Goal: Task Accomplishment & Management: Manage account settings

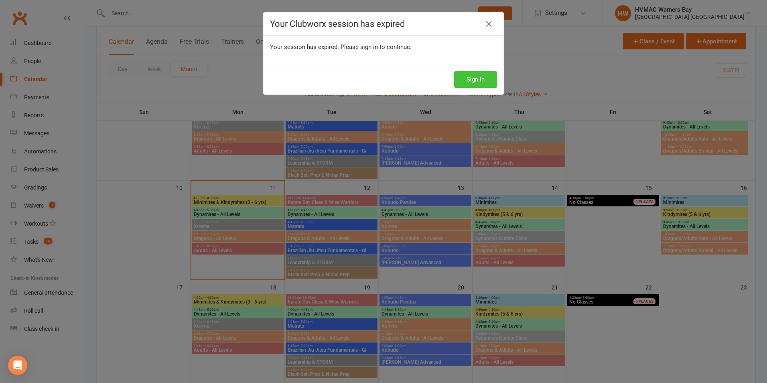
click at [478, 76] on button "Sign In" at bounding box center [475, 79] width 43 height 17
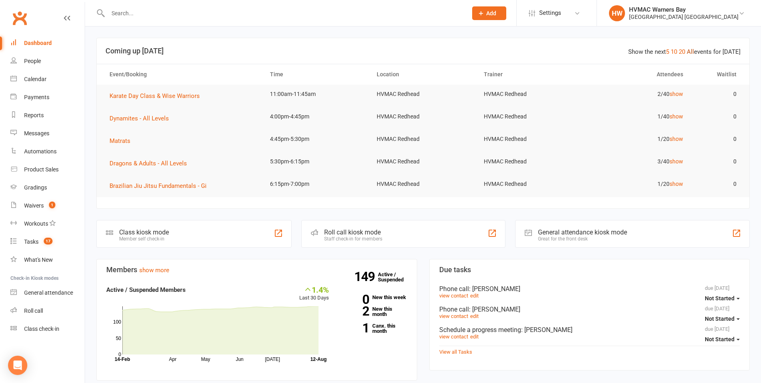
click at [694, 54] on link "All" at bounding box center [689, 51] width 7 height 7
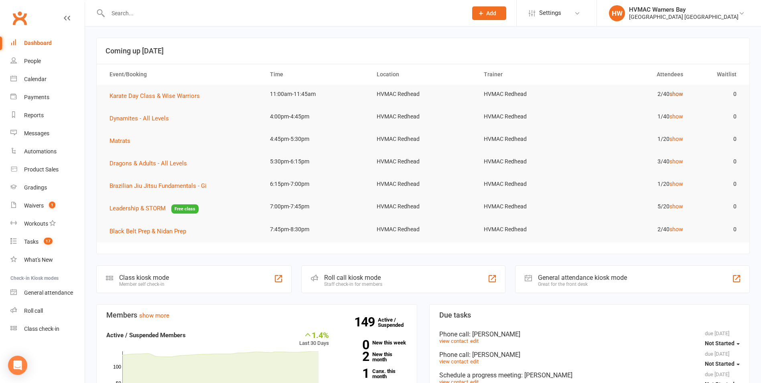
click at [672, 91] on link "show" at bounding box center [676, 94] width 14 height 6
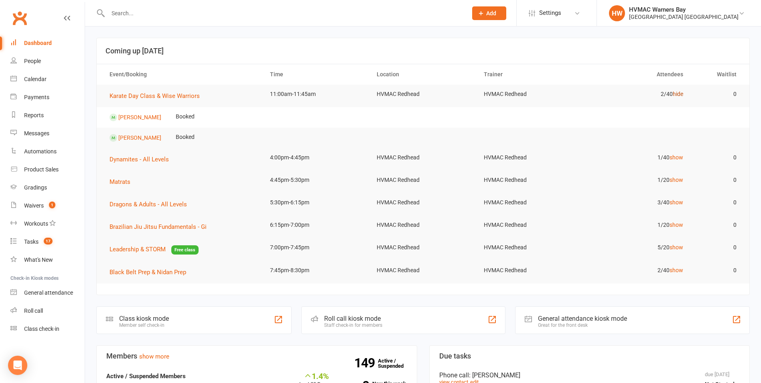
click at [674, 92] on link "hide" at bounding box center [677, 94] width 10 height 6
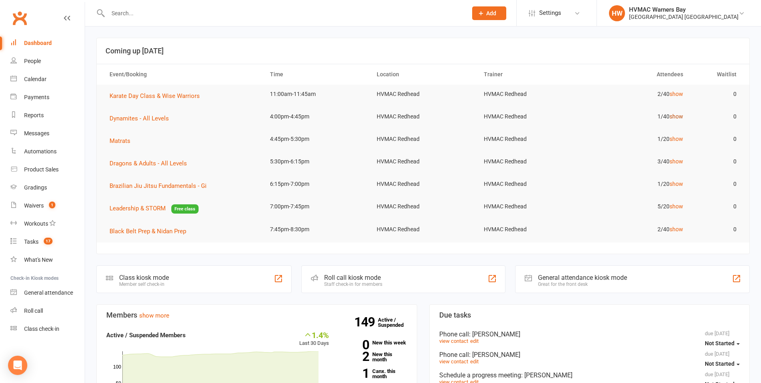
click at [675, 115] on link "show" at bounding box center [676, 116] width 14 height 6
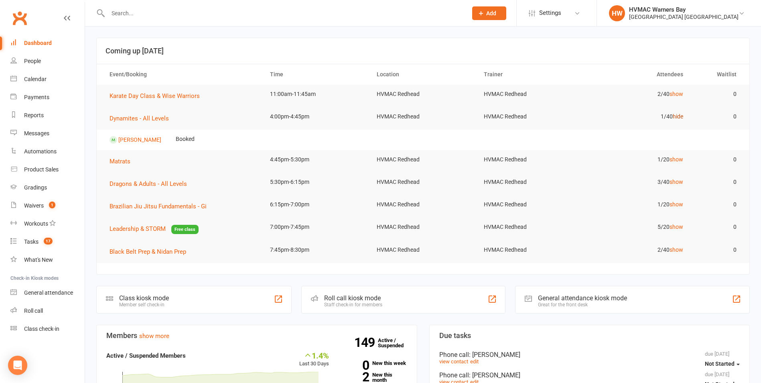
click at [675, 115] on link "hide" at bounding box center [677, 116] width 10 height 6
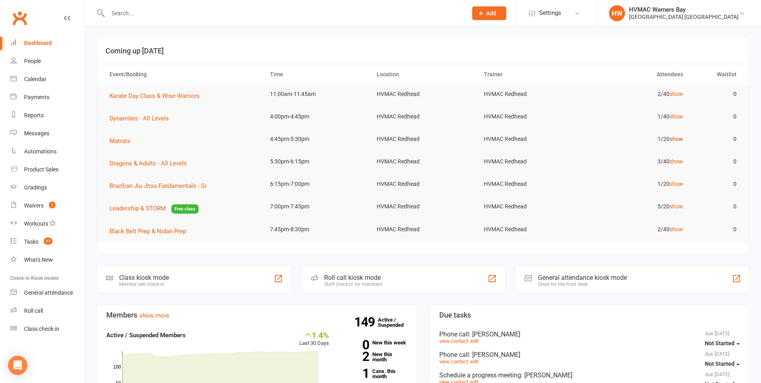
click at [670, 137] on link "show" at bounding box center [676, 139] width 14 height 6
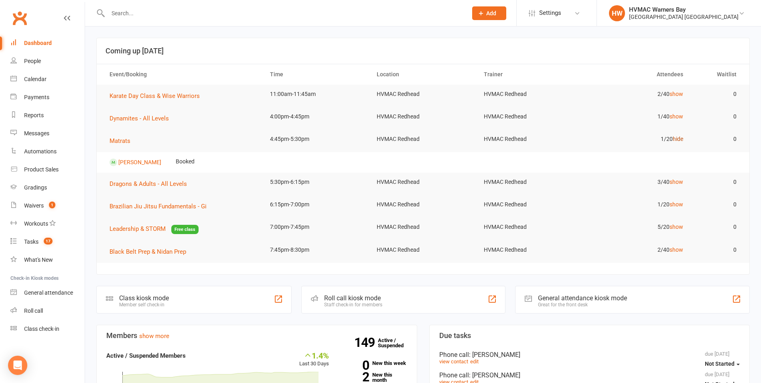
click at [670, 137] on td "1/20 hide" at bounding box center [636, 139] width 107 height 19
click at [673, 142] on link "hide" at bounding box center [677, 139] width 10 height 6
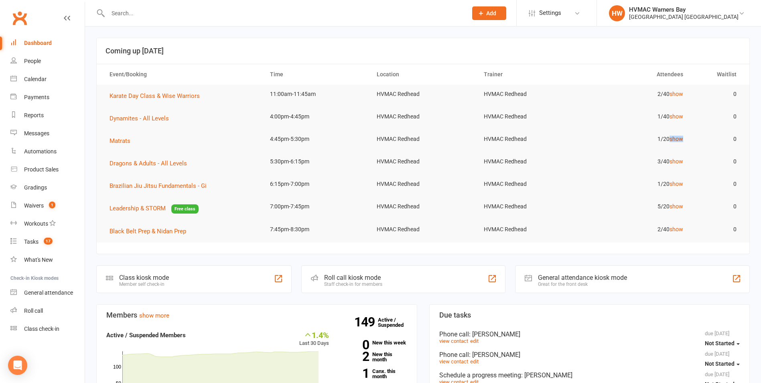
click at [673, 142] on link "show" at bounding box center [676, 139] width 14 height 6
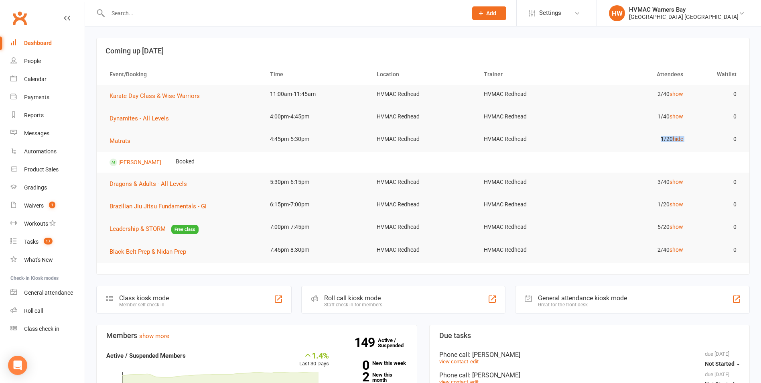
click at [674, 142] on link "hide" at bounding box center [677, 139] width 10 height 6
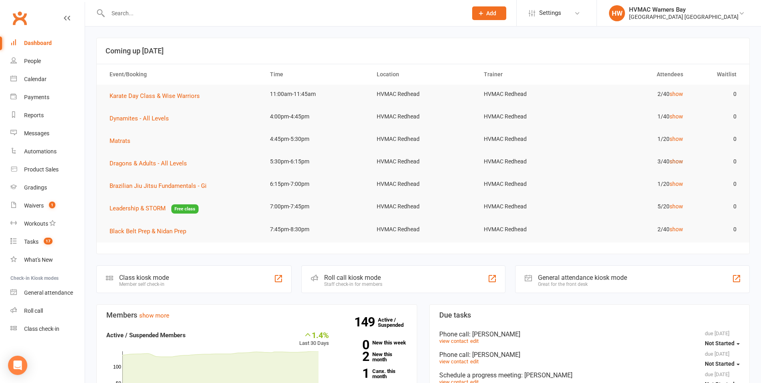
click at [676, 162] on link "show" at bounding box center [676, 161] width 14 height 6
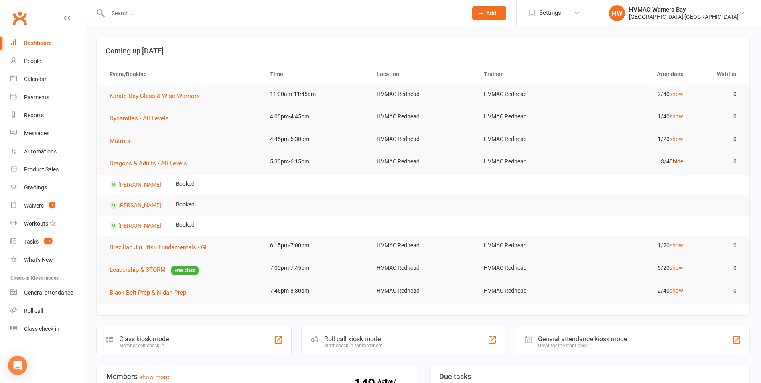
click at [676, 162] on link "hide" at bounding box center [677, 161] width 10 height 6
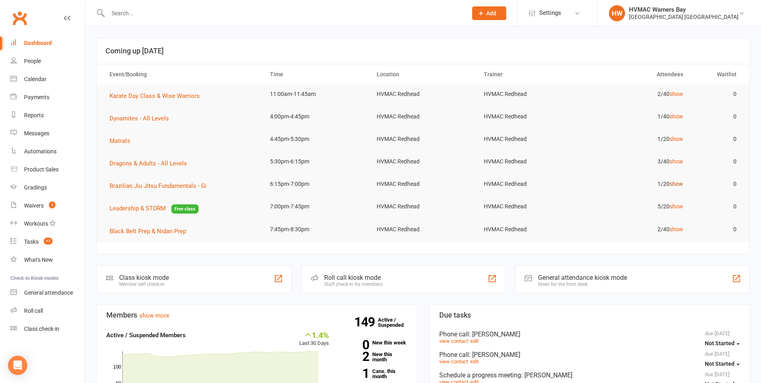
click at [678, 182] on link "show" at bounding box center [676, 183] width 14 height 6
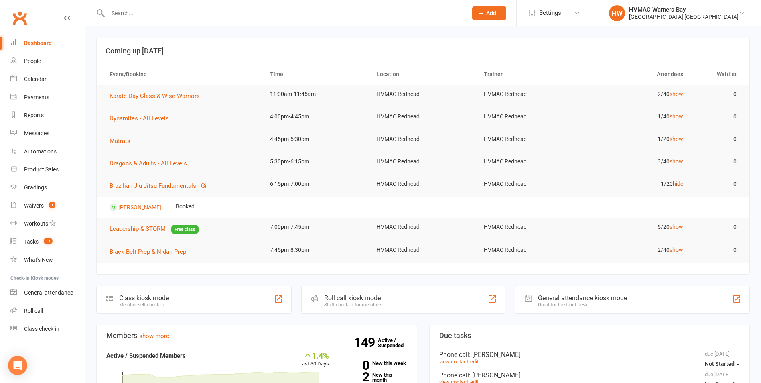
click at [678, 182] on link "hide" at bounding box center [677, 183] width 10 height 6
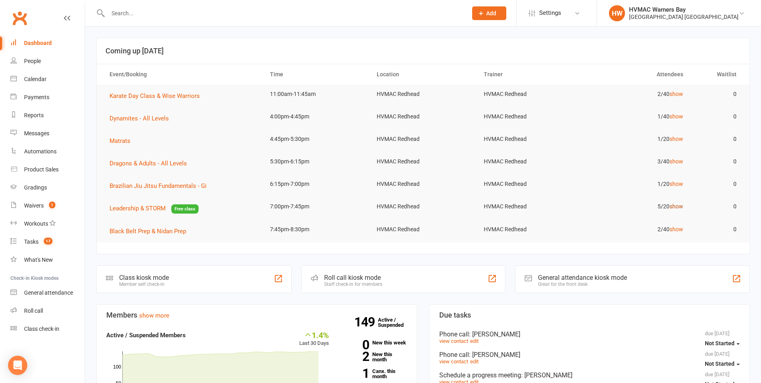
click at [679, 206] on link "show" at bounding box center [676, 206] width 14 height 6
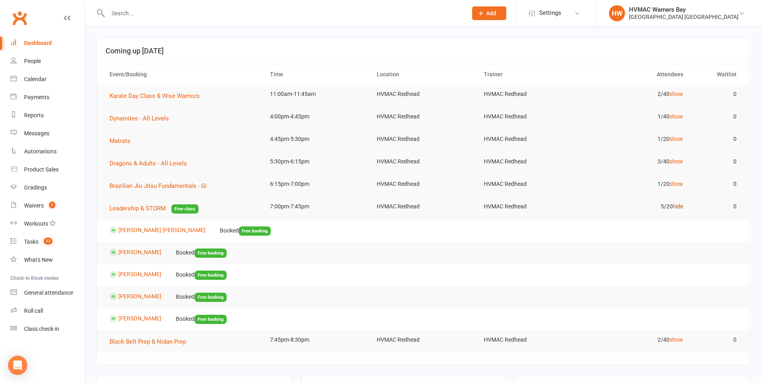
click at [679, 206] on link "hide" at bounding box center [677, 206] width 10 height 6
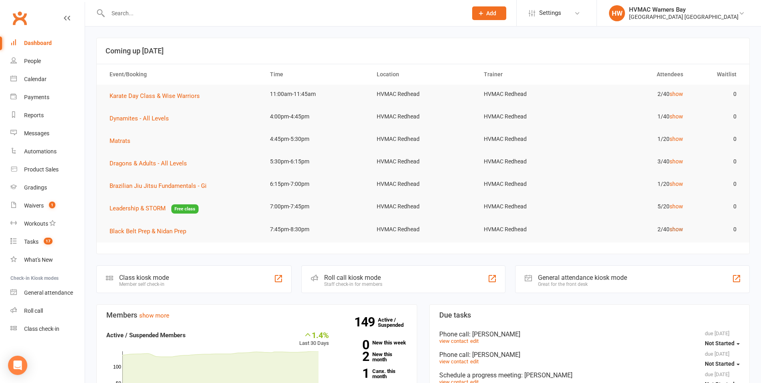
click at [672, 227] on link "show" at bounding box center [676, 229] width 14 height 6
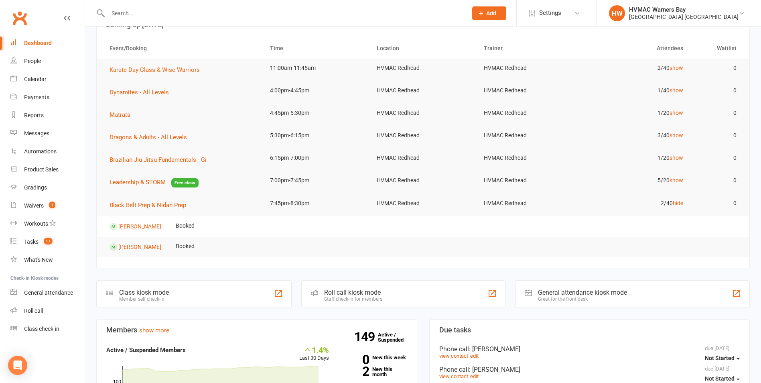
scroll to position [40, 0]
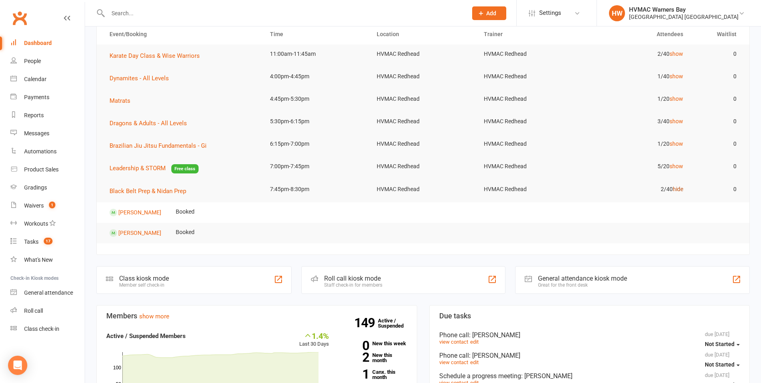
click at [674, 188] on link "hide" at bounding box center [677, 189] width 10 height 6
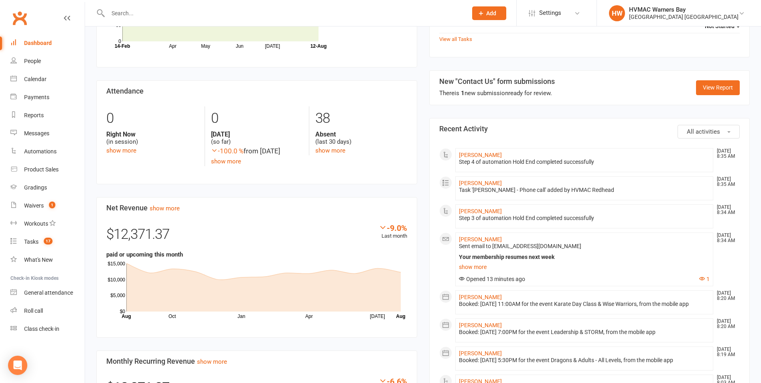
scroll to position [361, 0]
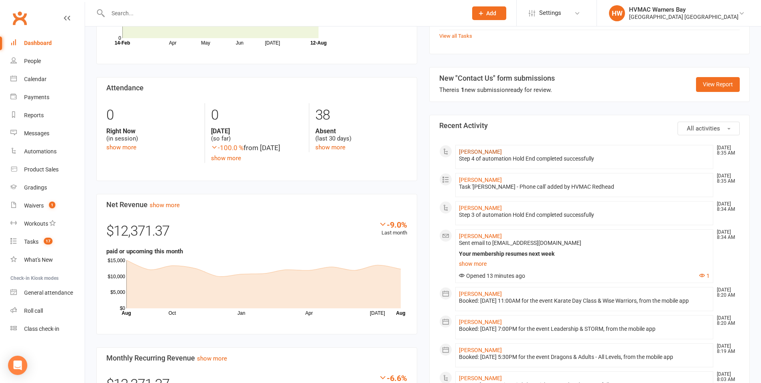
click at [481, 150] on link "[PERSON_NAME]" at bounding box center [480, 151] width 43 height 6
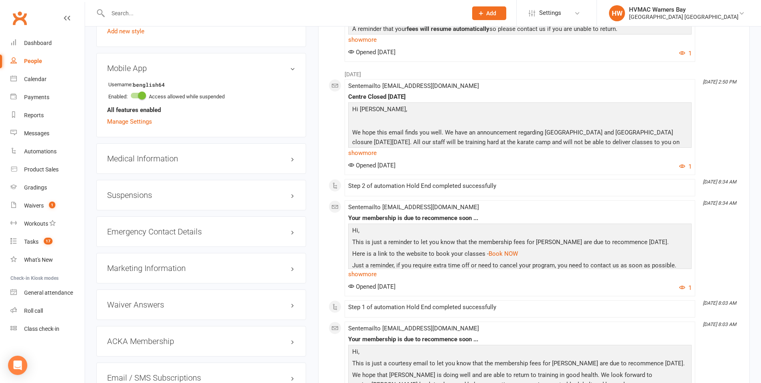
scroll to position [722, 0]
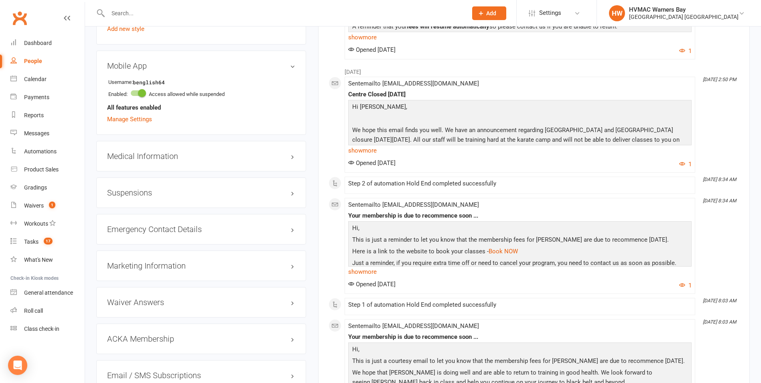
click at [147, 190] on h3 "Suspensions" at bounding box center [201, 192] width 188 height 9
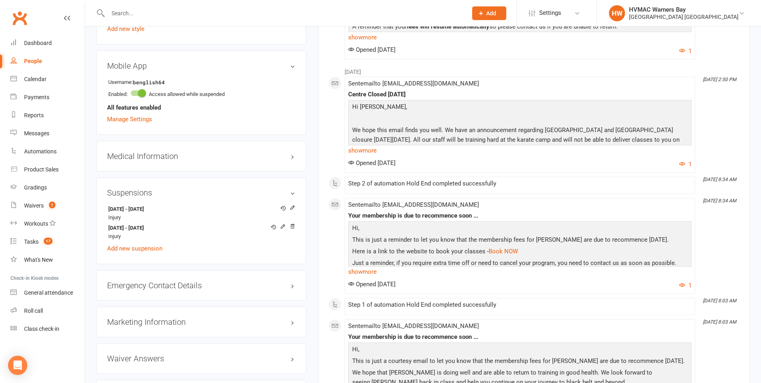
click at [147, 190] on h3 "Suspensions" at bounding box center [201, 192] width 188 height 9
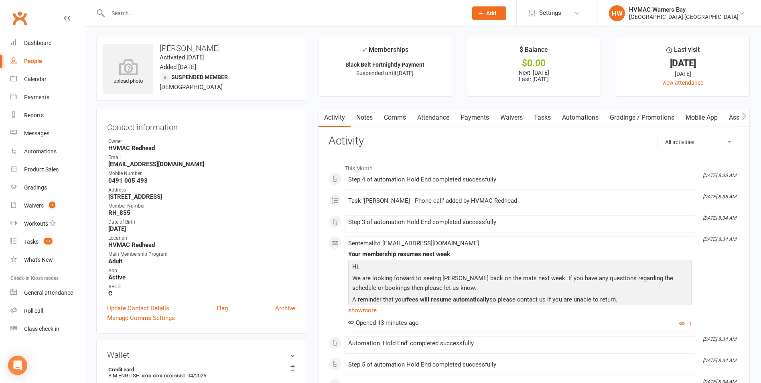
scroll to position [0, 0]
click at [53, 207] on span "1" at bounding box center [52, 204] width 6 height 7
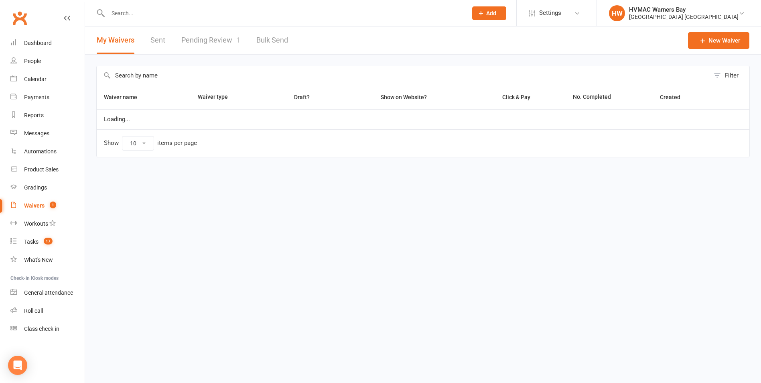
click at [195, 45] on link "Pending Review 1" at bounding box center [210, 40] width 59 height 28
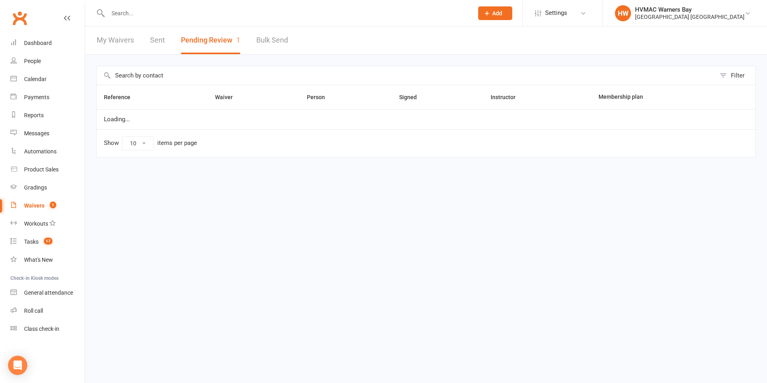
select select "100"
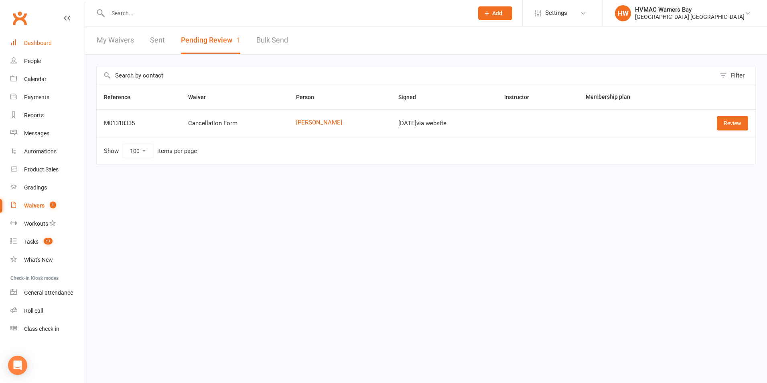
click at [47, 38] on link "Dashboard" at bounding box center [47, 43] width 74 height 18
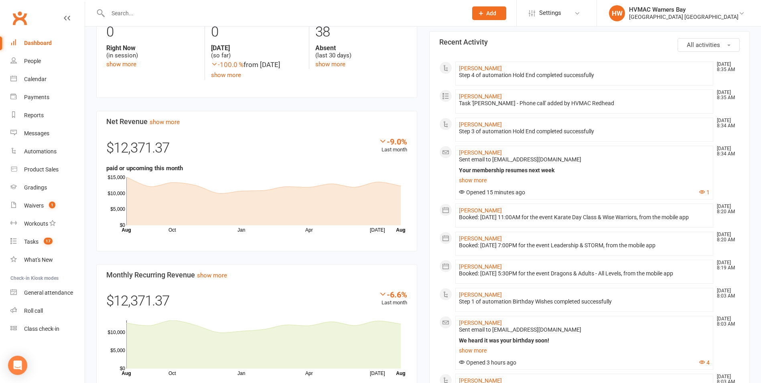
scroll to position [401, 0]
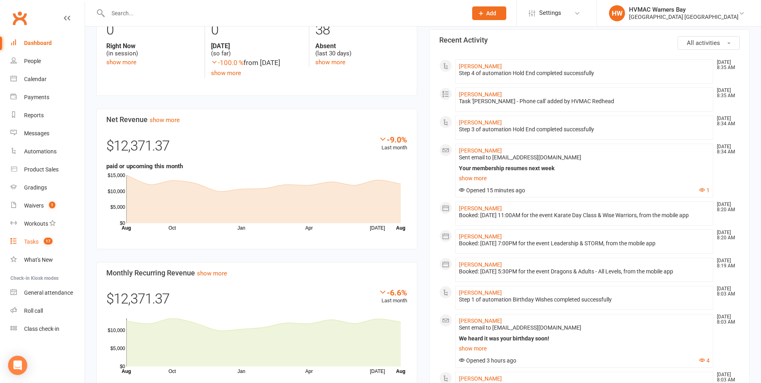
click at [32, 245] on link "Tasks 17" at bounding box center [47, 242] width 74 height 18
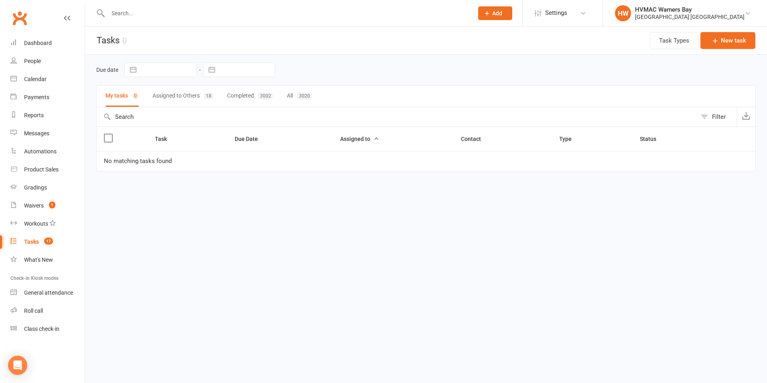
click at [186, 89] on button "Assigned to Others 18" at bounding box center [182, 95] width 61 height 21
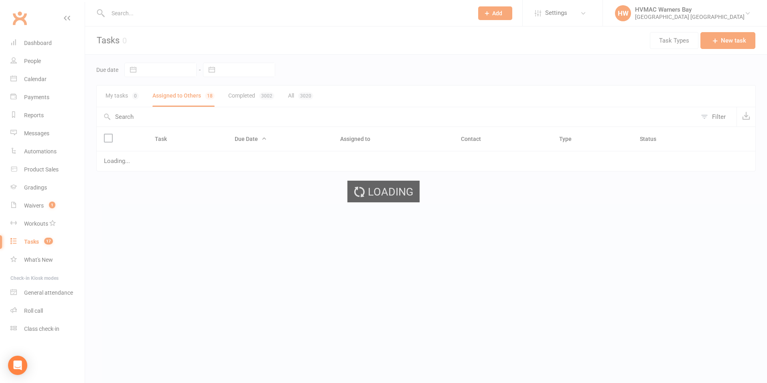
select select "started"
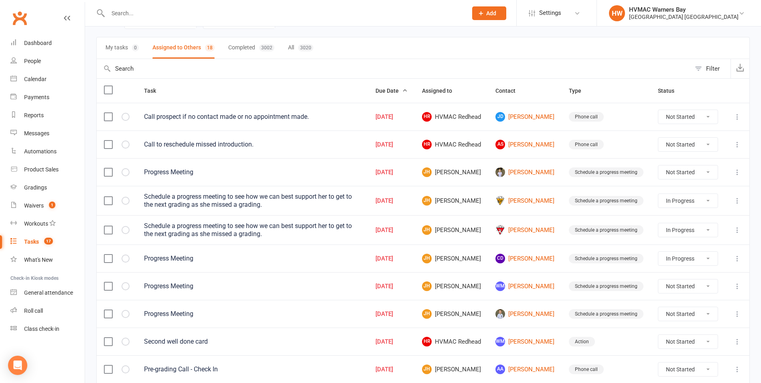
select select "started"
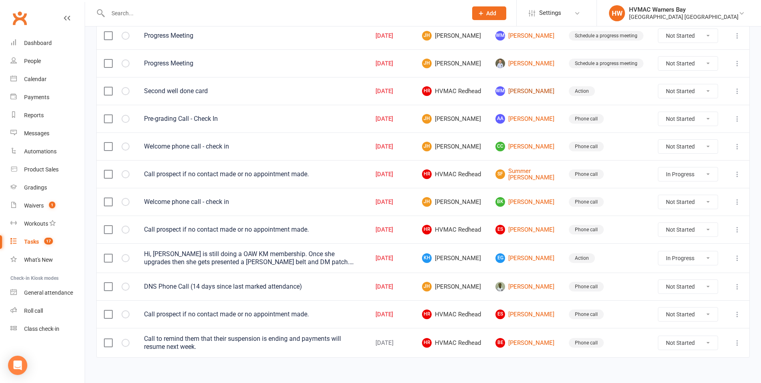
scroll to position [307, 0]
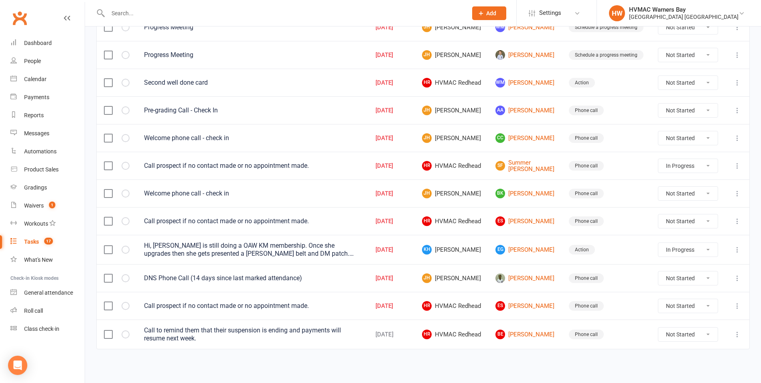
click at [715, 336] on select "Not Started In Progress Waiting Complete" at bounding box center [687, 334] width 59 height 14
click at [658, 327] on select "Not Started In Progress Waiting Complete" at bounding box center [687, 334] width 59 height 14
select select "unstarted"
select select "started"
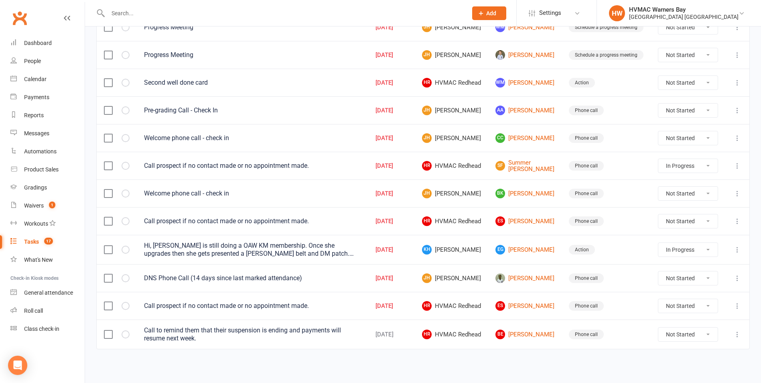
select select "started"
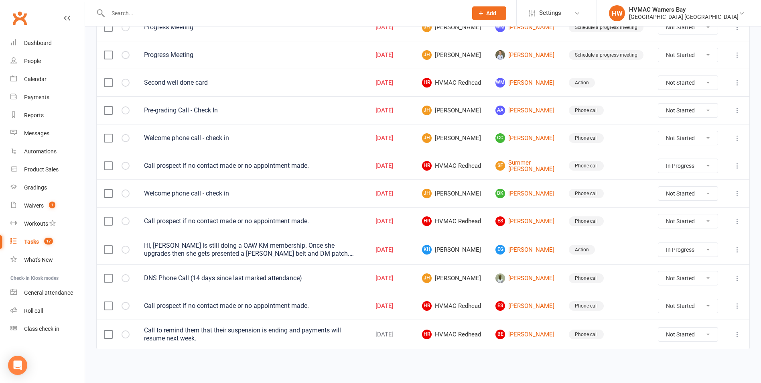
select select "started"
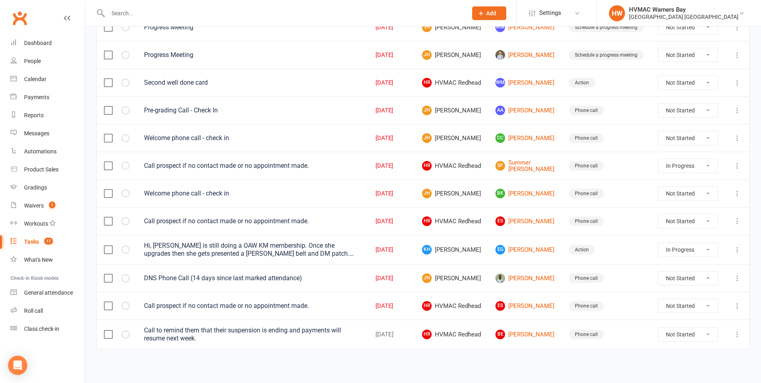
select select "started"
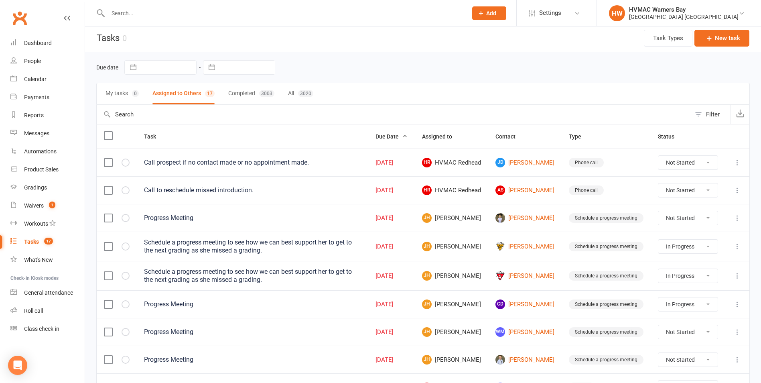
scroll to position [0, 0]
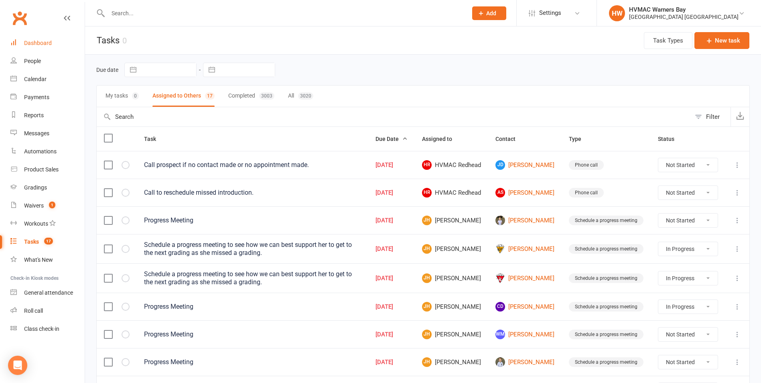
click at [46, 44] on div "Dashboard" at bounding box center [38, 43] width 28 height 6
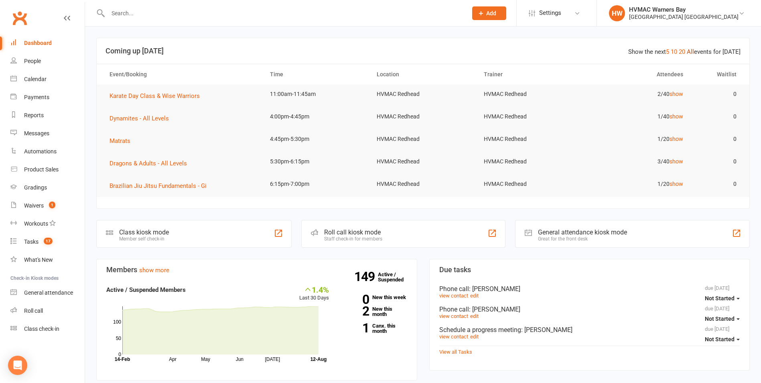
click at [694, 51] on link "All" at bounding box center [689, 51] width 7 height 7
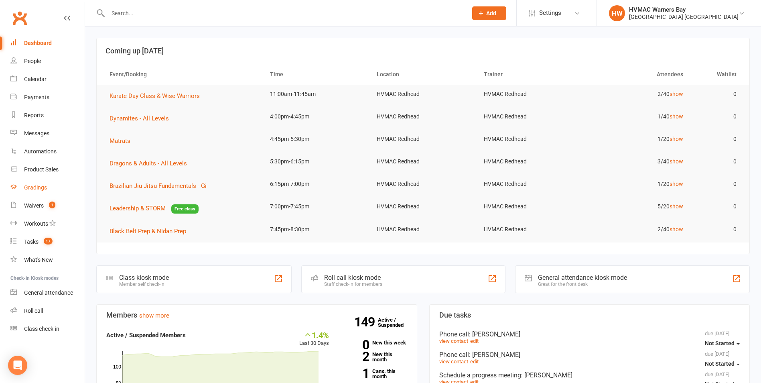
click at [34, 187] on div "Gradings" at bounding box center [35, 187] width 23 height 6
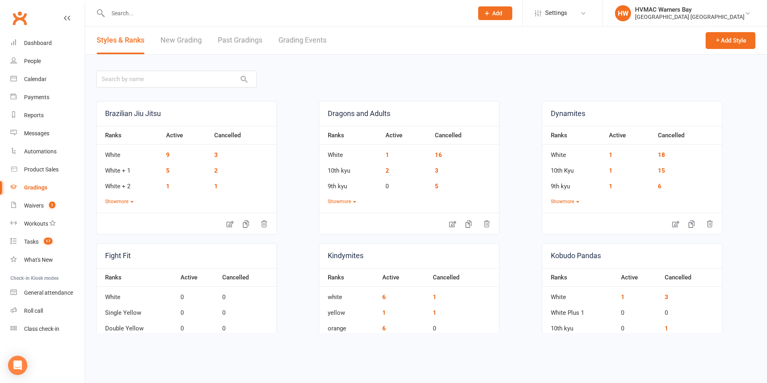
click at [287, 42] on link "Grading Events" at bounding box center [302, 40] width 48 height 28
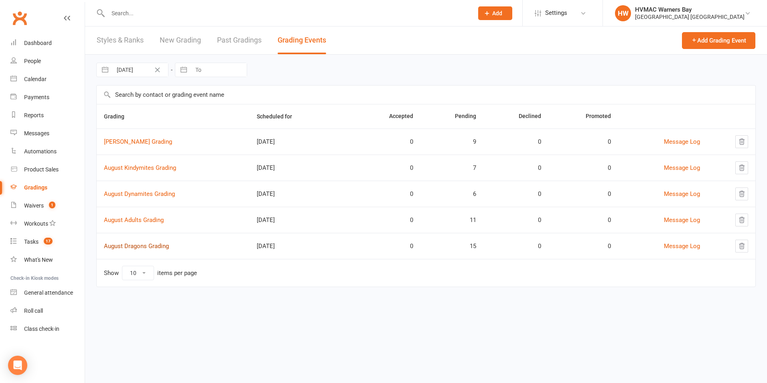
click at [151, 247] on link "August Dragons Grading" at bounding box center [136, 245] width 65 height 7
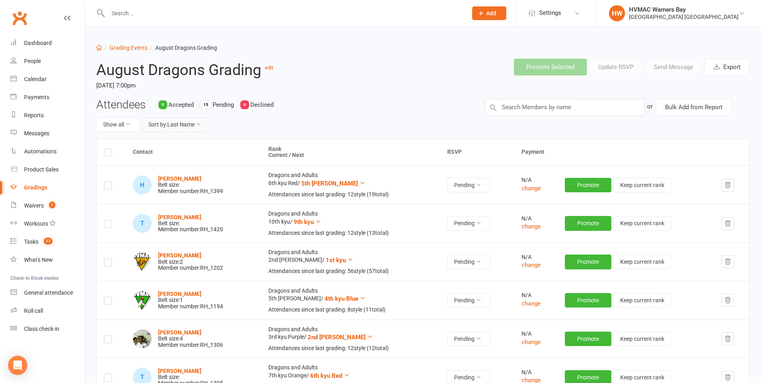
click at [168, 120] on button "Sort by: Last Name" at bounding box center [176, 124] width 69 height 14
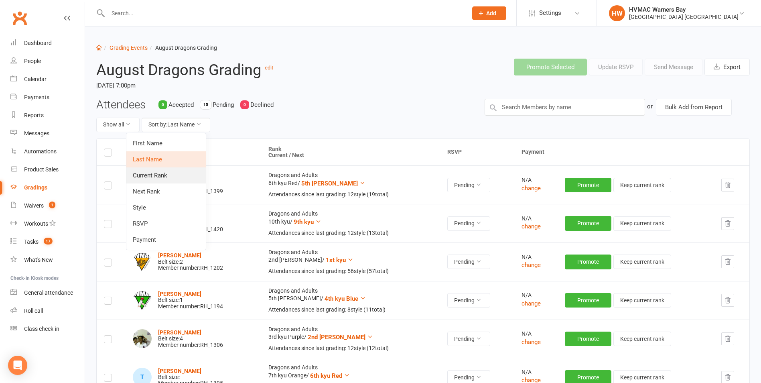
click at [152, 172] on link "Current Rank" at bounding box center [165, 175] width 79 height 16
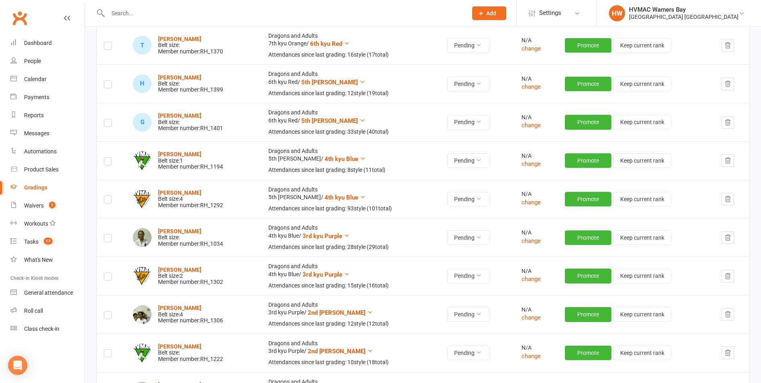
scroll to position [321, 0]
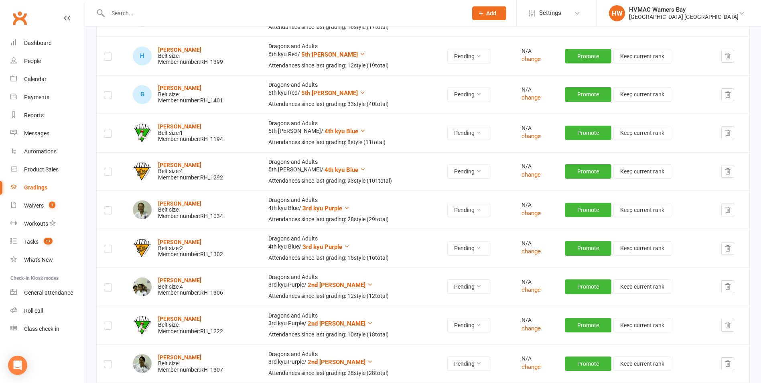
click at [725, 247] on icon "button" at bounding box center [727, 248] width 7 height 7
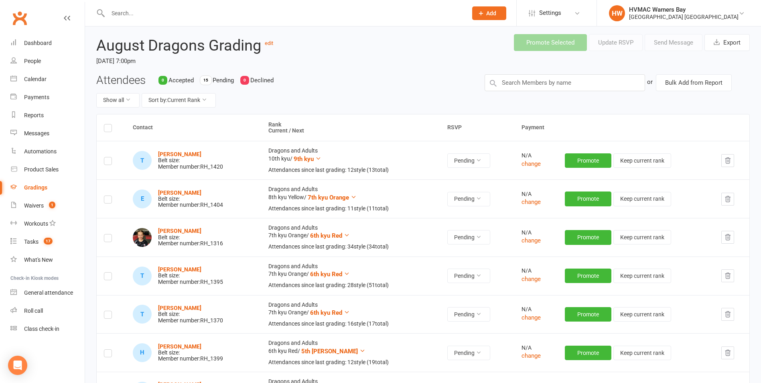
scroll to position [0, 0]
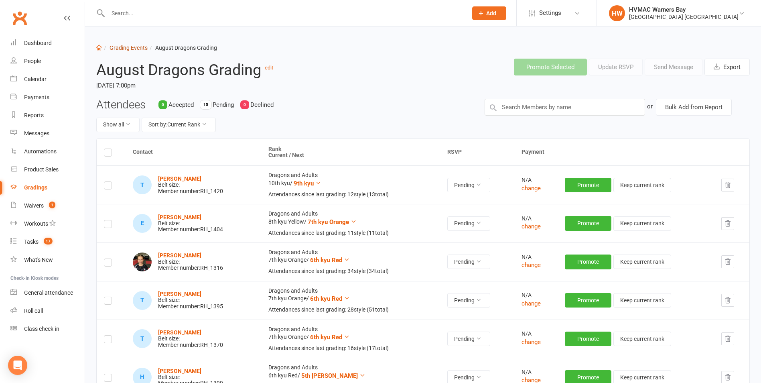
click at [135, 47] on link "Grading Events" at bounding box center [128, 48] width 38 height 6
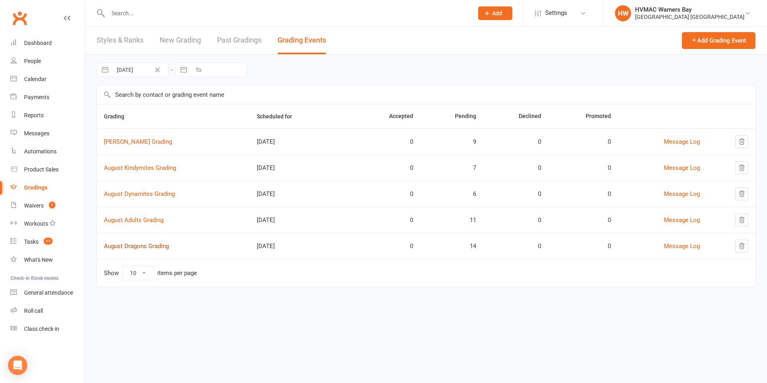
click at [151, 244] on link "August Dragons Grading" at bounding box center [136, 245] width 65 height 7
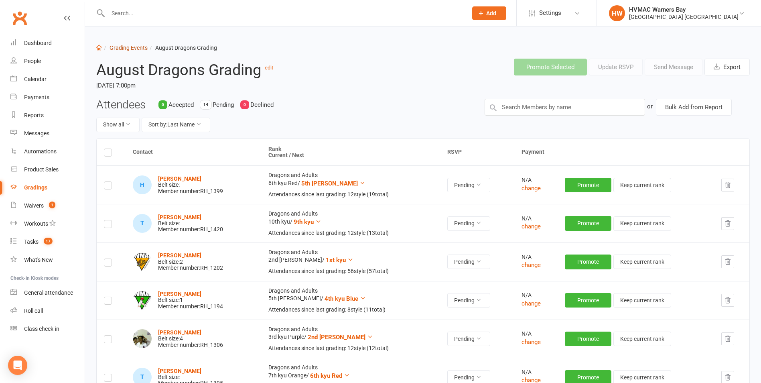
click at [129, 45] on link "Grading Events" at bounding box center [128, 48] width 38 height 6
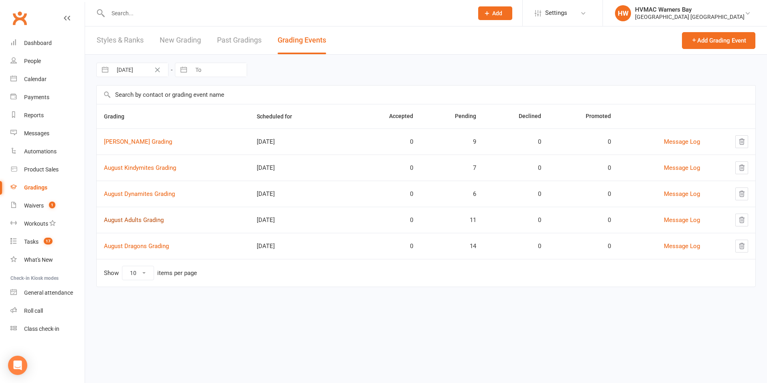
click at [153, 218] on link "August Adults Grading" at bounding box center [134, 219] width 60 height 7
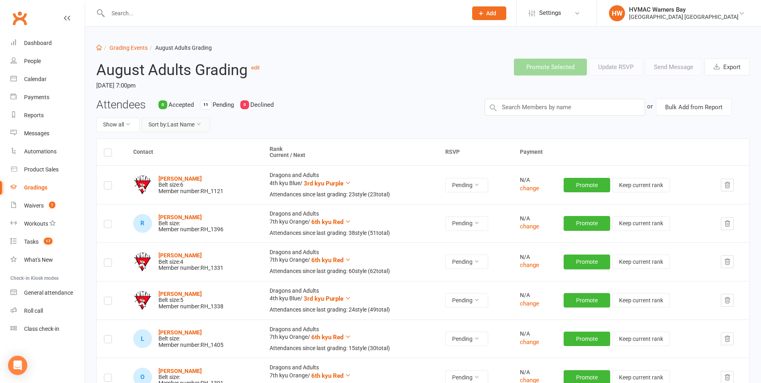
drag, startPoint x: 164, startPoint y: 122, endPoint x: 162, endPoint y: 126, distance: 4.3
click at [164, 122] on button "Sort by: Last Name" at bounding box center [176, 124] width 69 height 14
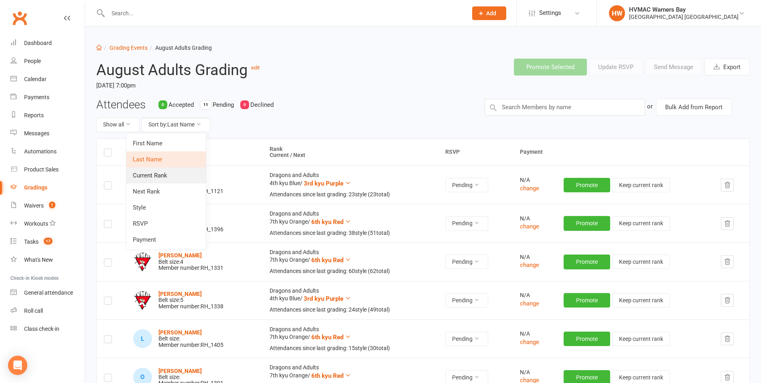
click at [155, 169] on link "Current Rank" at bounding box center [165, 175] width 79 height 16
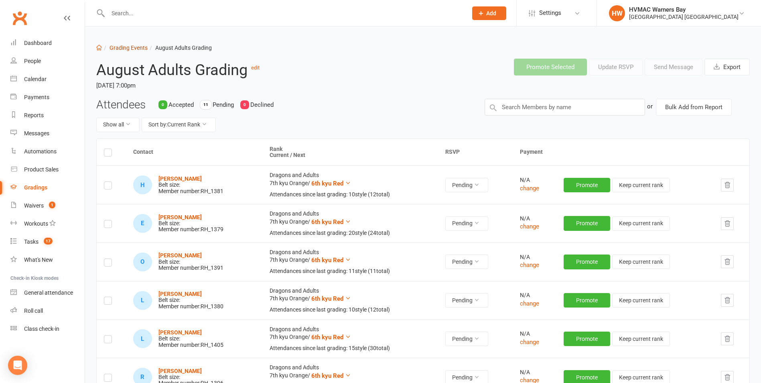
click at [145, 46] on link "Grading Events" at bounding box center [128, 48] width 38 height 6
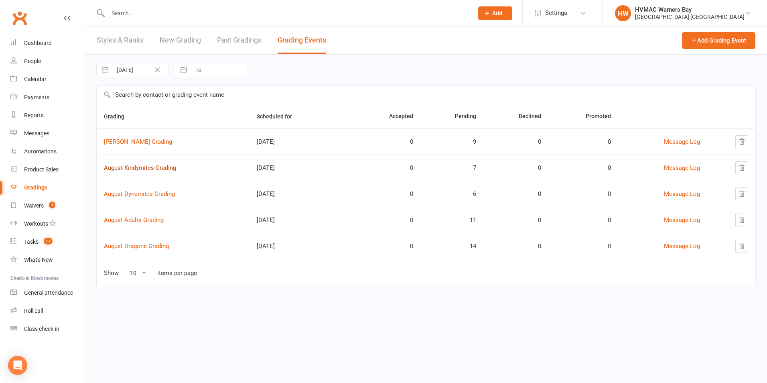
click at [149, 165] on link "August Kindymites Grading" at bounding box center [140, 167] width 72 height 7
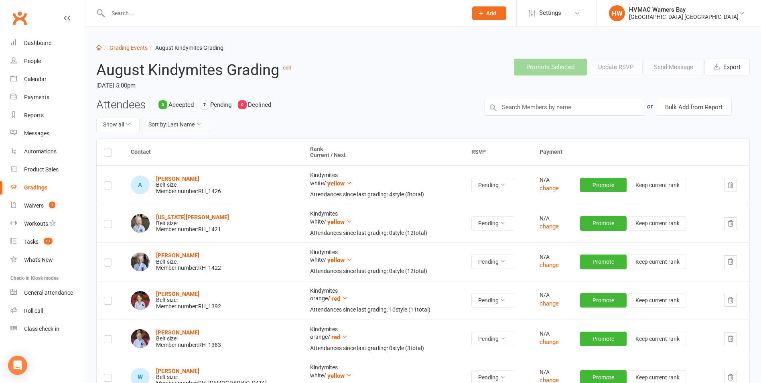
click at [172, 126] on button "Sort by: Last Name" at bounding box center [176, 124] width 69 height 14
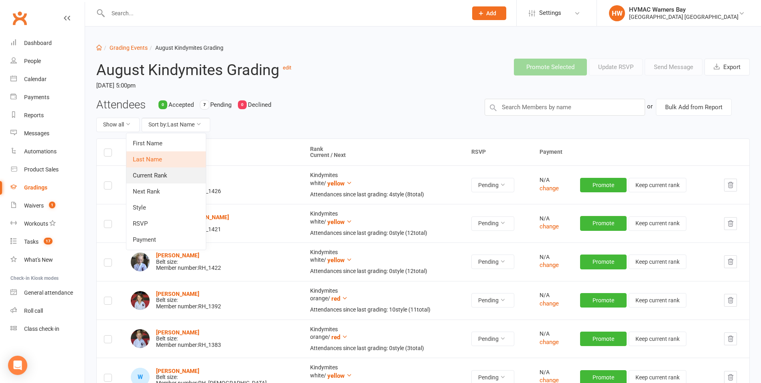
click at [155, 170] on link "Current Rank" at bounding box center [165, 175] width 79 height 16
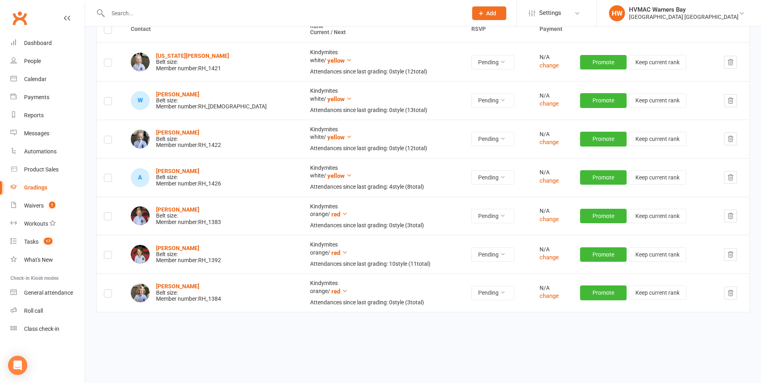
scroll to position [127, 0]
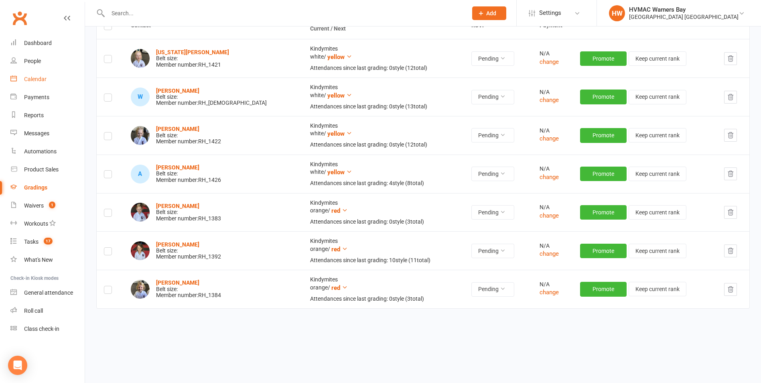
click at [38, 75] on link "Calendar" at bounding box center [47, 79] width 74 height 18
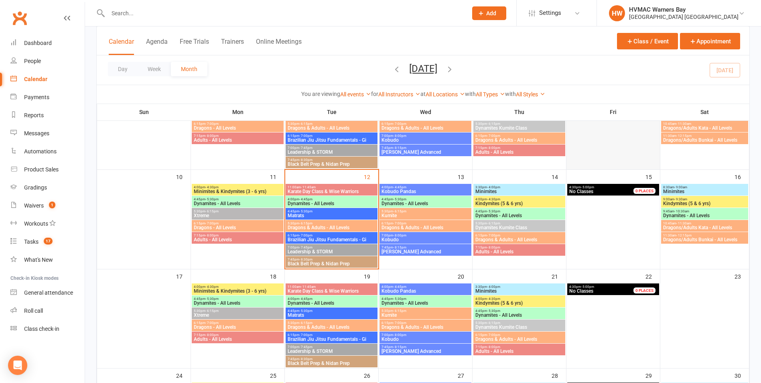
scroll to position [80, 0]
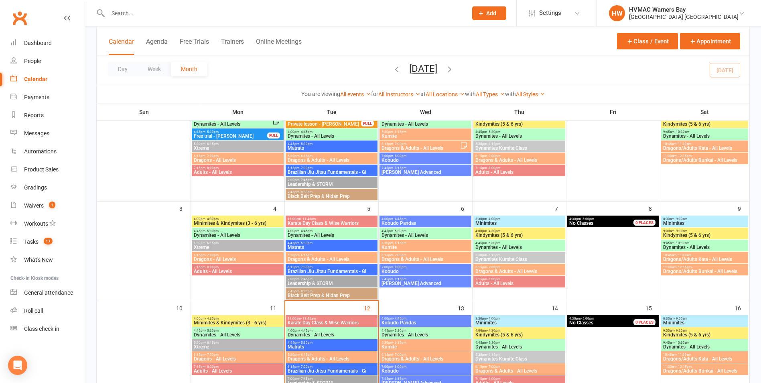
click at [676, 219] on span "- 9:00am" at bounding box center [680, 219] width 13 height 4
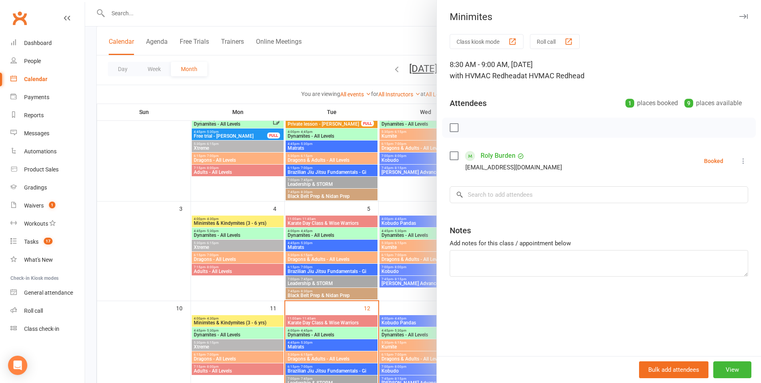
click at [450, 121] on div at bounding box center [599, 127] width 314 height 20
click at [452, 126] on label at bounding box center [454, 128] width 8 height 8
click at [465, 128] on button "button" at bounding box center [472, 128] width 14 height 14
click at [417, 243] on div at bounding box center [423, 191] width 676 height 383
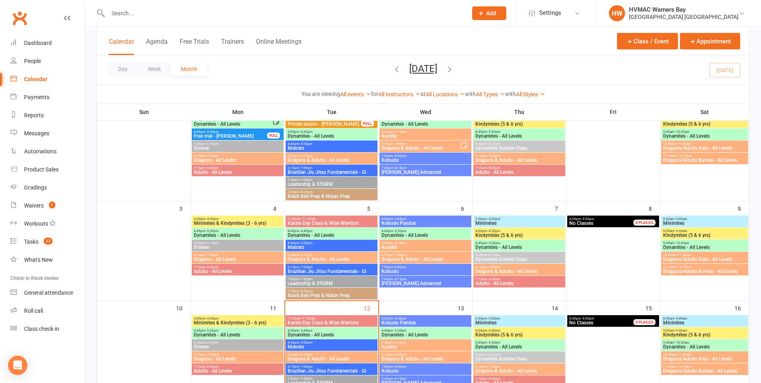
click at [671, 236] on span "Kindymites (5 & 6 yrs)" at bounding box center [704, 235] width 84 height 5
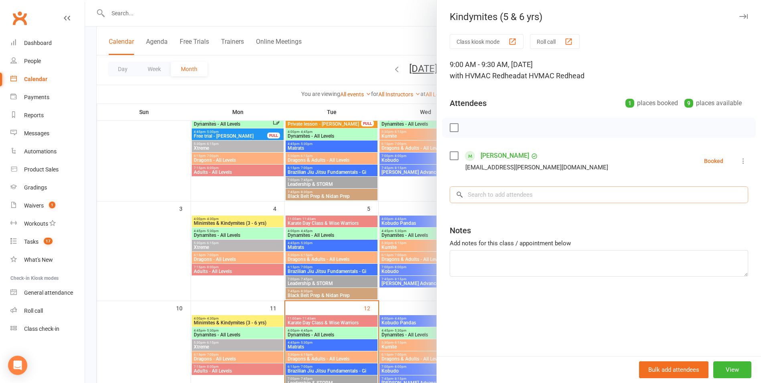
click at [545, 191] on input "search" at bounding box center [599, 194] width 298 height 17
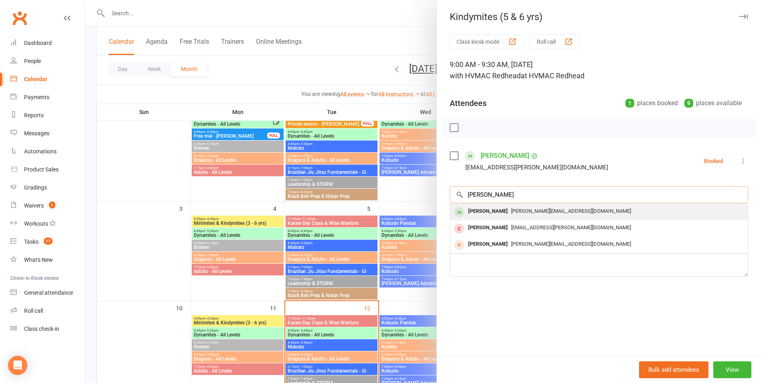
type input "[PERSON_NAME]"
click at [531, 208] on span "[PERSON_NAME][EMAIL_ADDRESS][DOMAIN_NAME]" at bounding box center [571, 211] width 120 height 6
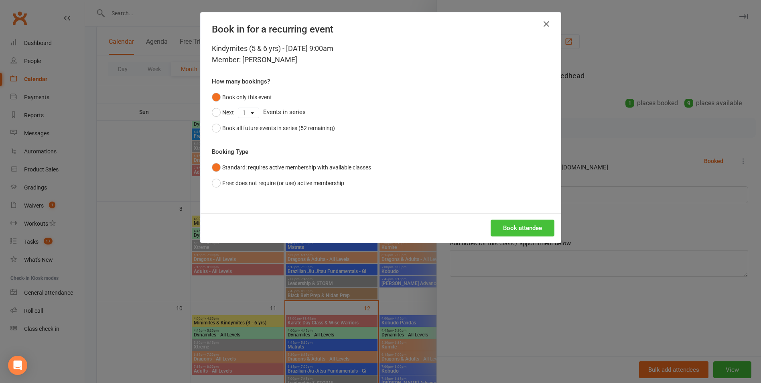
click at [526, 222] on button "Book attendee" at bounding box center [522, 227] width 64 height 17
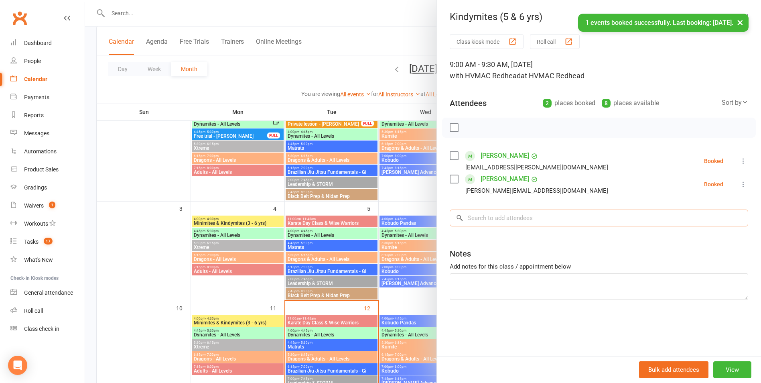
click at [492, 219] on input "search" at bounding box center [599, 217] width 298 height 17
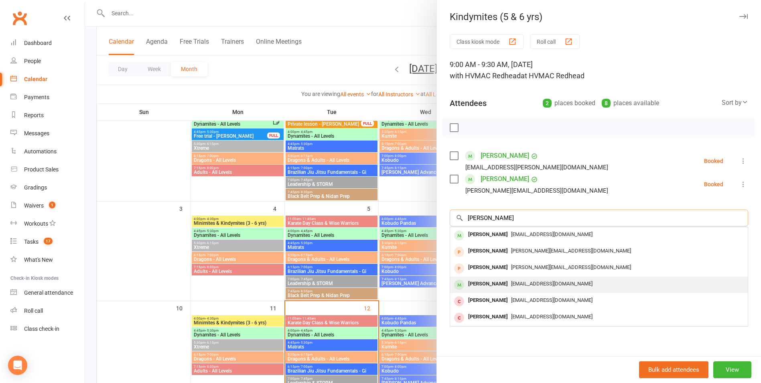
type input "[PERSON_NAME]"
click at [487, 287] on div "[PERSON_NAME]" at bounding box center [488, 284] width 46 height 12
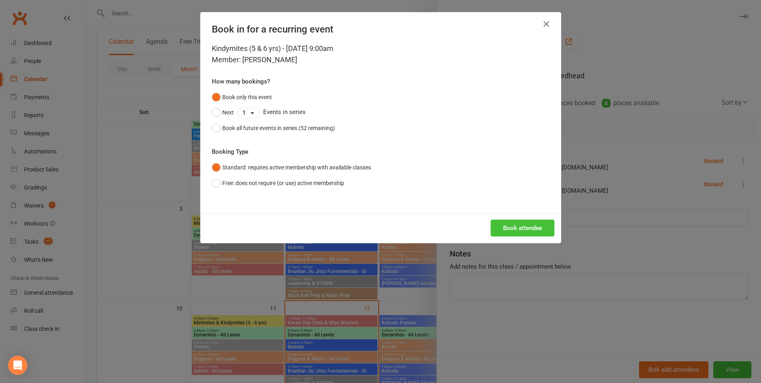
click at [509, 227] on button "Book attendee" at bounding box center [522, 227] width 64 height 17
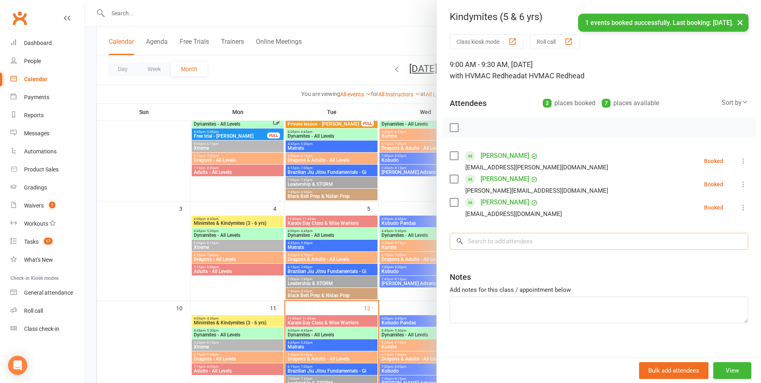
click at [490, 241] on input "search" at bounding box center [599, 241] width 298 height 17
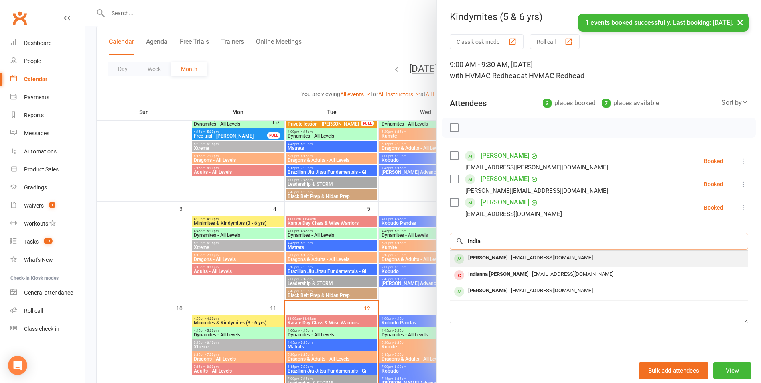
type input "india"
click at [488, 257] on div "[PERSON_NAME]" at bounding box center [488, 258] width 46 height 12
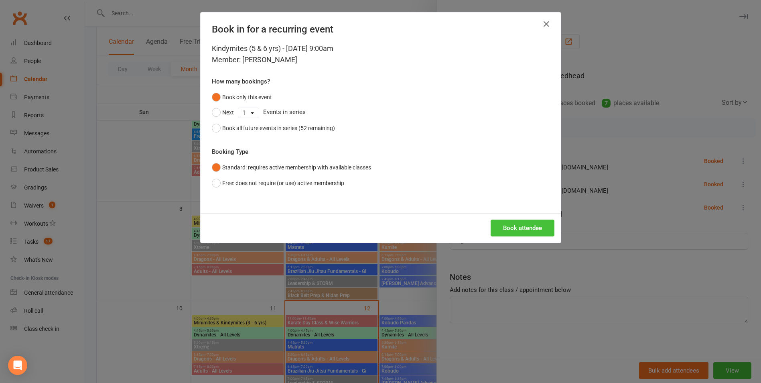
click at [497, 232] on button "Book attendee" at bounding box center [522, 227] width 64 height 17
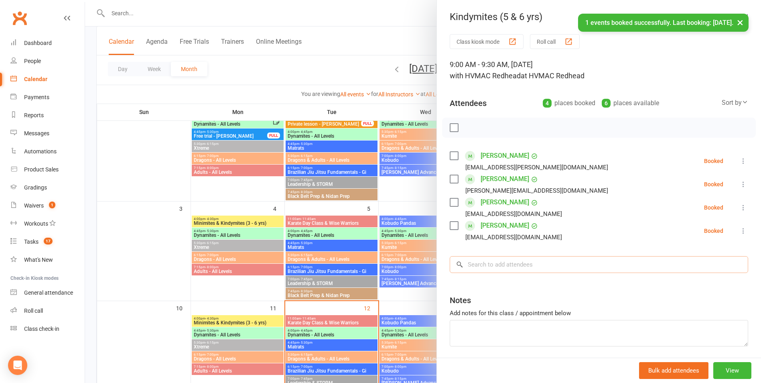
click at [485, 263] on input "search" at bounding box center [599, 264] width 298 height 17
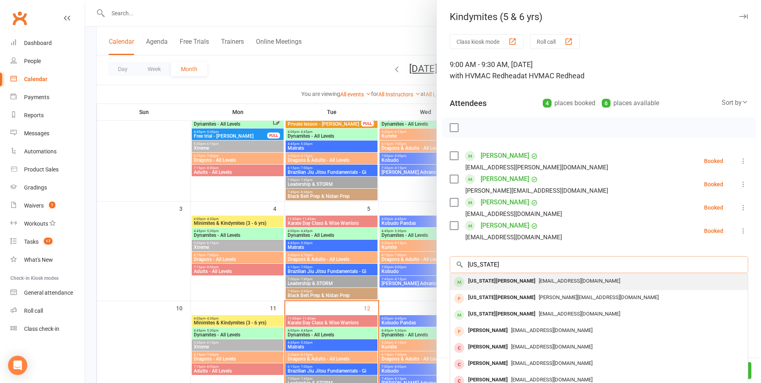
type input "[US_STATE]"
click at [482, 280] on div "[US_STATE][PERSON_NAME]" at bounding box center [502, 281] width 74 height 12
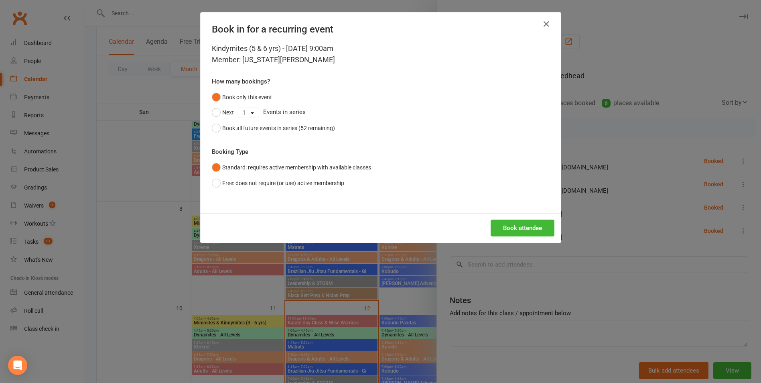
click at [498, 237] on div "Book attendee" at bounding box center [380, 228] width 360 height 30
click at [500, 229] on button "Book attendee" at bounding box center [522, 227] width 64 height 17
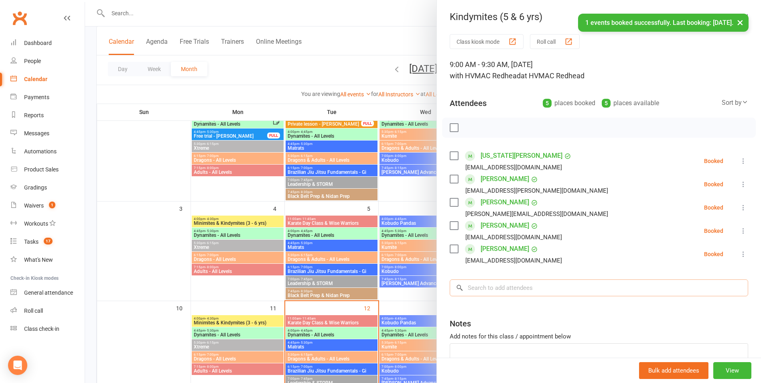
click at [484, 281] on input "search" at bounding box center [599, 287] width 298 height 17
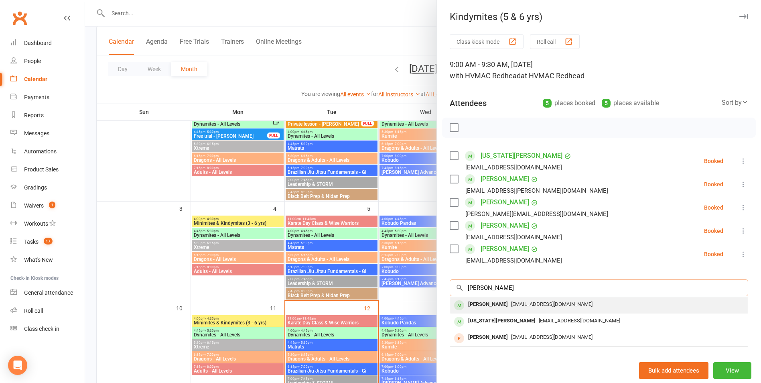
type input "[PERSON_NAME]"
click at [511, 301] on span "[EMAIL_ADDRESS][DOMAIN_NAME]" at bounding box center [551, 304] width 81 height 6
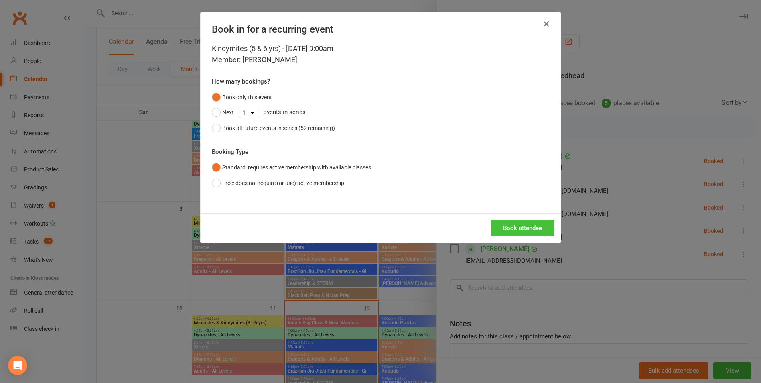
click at [519, 221] on button "Book attendee" at bounding box center [522, 227] width 64 height 17
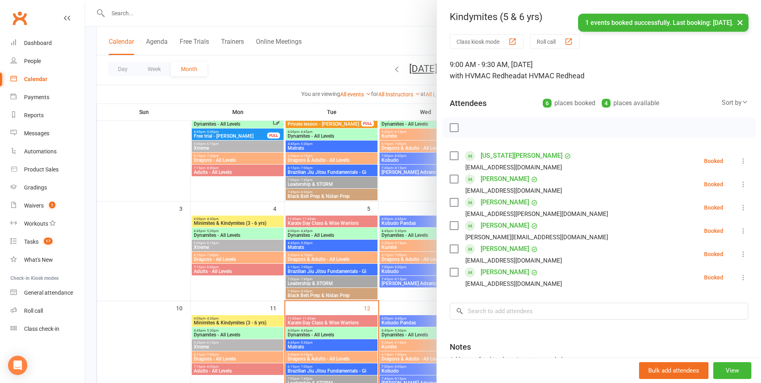
click at [450, 123] on div at bounding box center [599, 127] width 314 height 20
click at [450, 124] on label at bounding box center [454, 128] width 8 height 8
drag, startPoint x: 467, startPoint y: 123, endPoint x: 433, endPoint y: 30, distance: 98.6
click at [467, 123] on icon "button" at bounding box center [471, 127] width 9 height 9
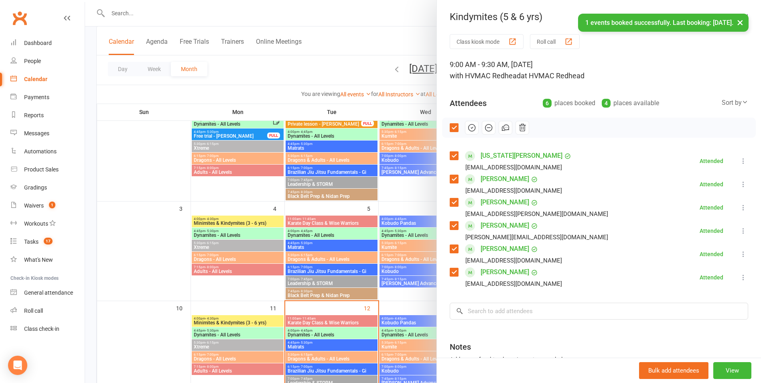
click at [343, 189] on div at bounding box center [423, 191] width 676 height 383
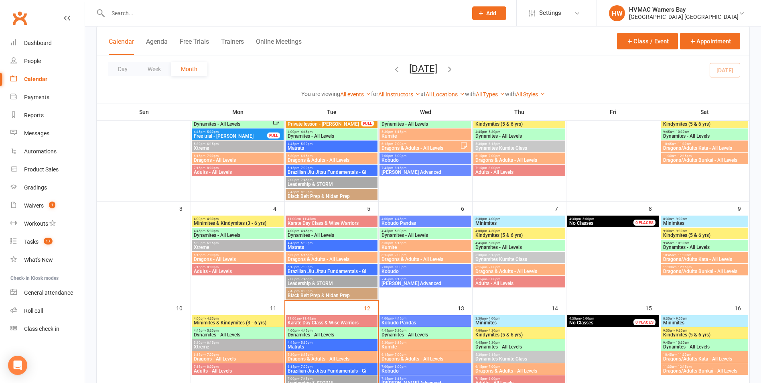
click at [678, 247] on span "Dynamites - All Levels" at bounding box center [704, 247] width 84 height 5
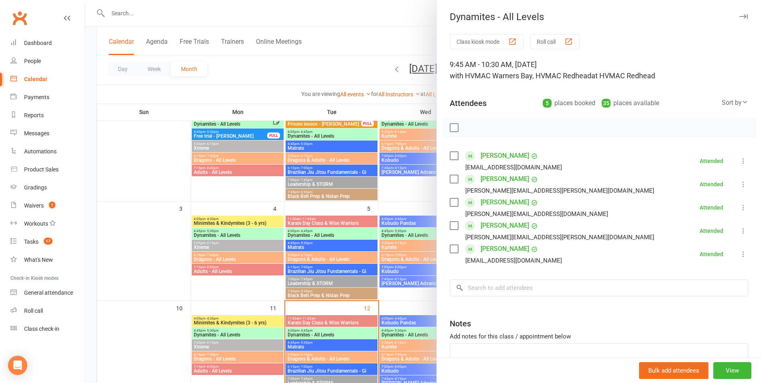
click at [391, 227] on div at bounding box center [423, 191] width 676 height 383
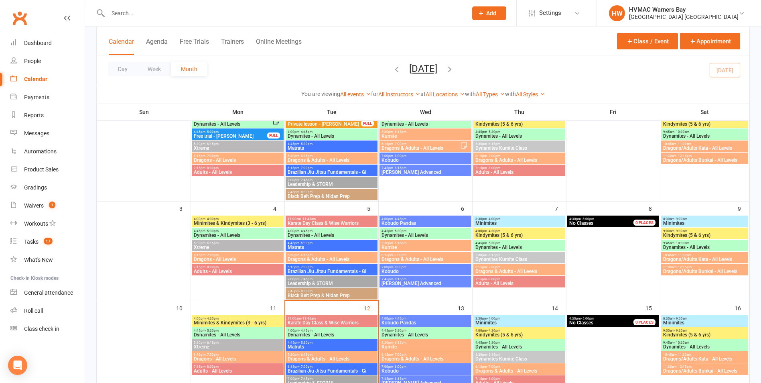
click at [680, 258] on span "Dragons/Adults Kata - All Levels" at bounding box center [704, 259] width 84 height 5
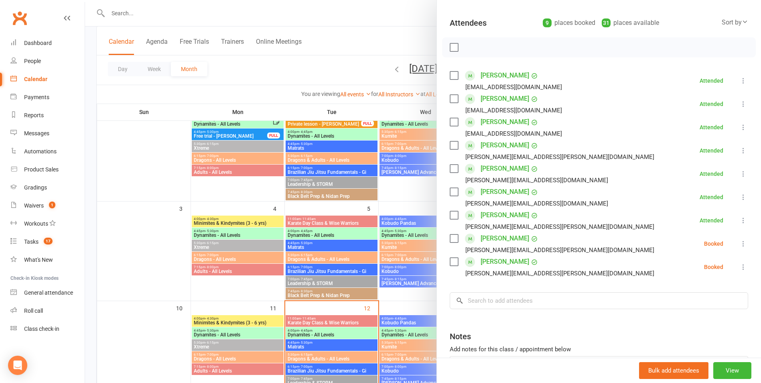
click at [452, 239] on label at bounding box center [454, 238] width 8 height 8
click at [450, 259] on label at bounding box center [454, 261] width 8 height 8
drag, startPoint x: 466, startPoint y: 48, endPoint x: 417, endPoint y: 35, distance: 50.3
click at [467, 48] on icon "button" at bounding box center [471, 47] width 9 height 9
click at [339, 192] on div at bounding box center [423, 191] width 676 height 383
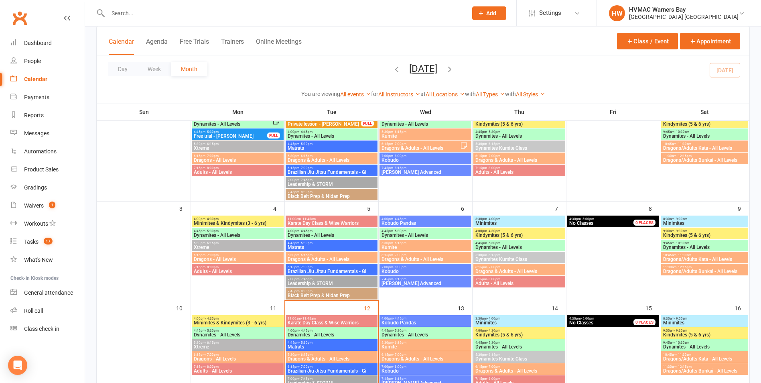
click at [674, 272] on span "Dragons/Adults Bunkai - All Levels" at bounding box center [704, 271] width 84 height 5
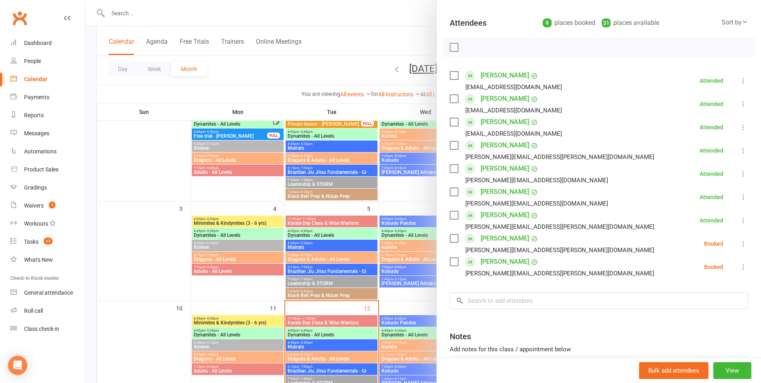
click at [453, 48] on label at bounding box center [454, 47] width 8 height 8
click at [465, 43] on button "button" at bounding box center [472, 48] width 14 height 14
click at [404, 231] on div at bounding box center [423, 191] width 676 height 383
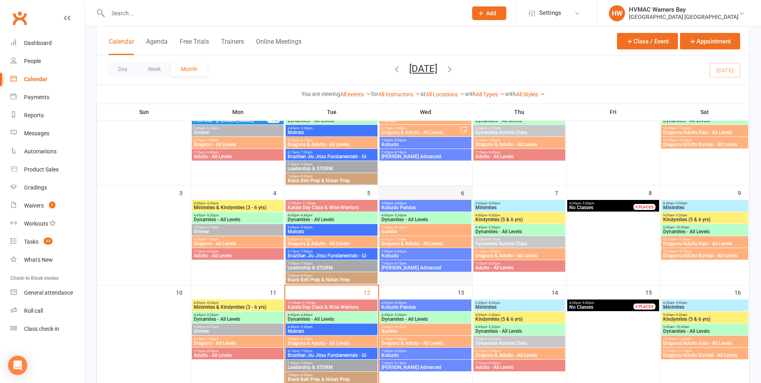
scroll to position [120, 0]
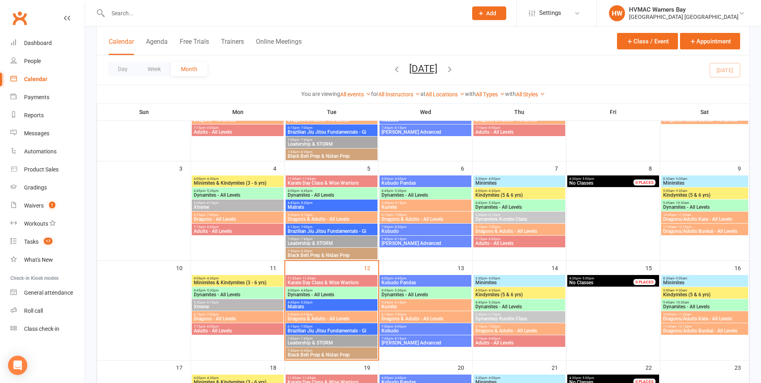
click at [261, 282] on span "Minimites & Kindymites (3 - 6 yrs)" at bounding box center [237, 282] width 89 height 5
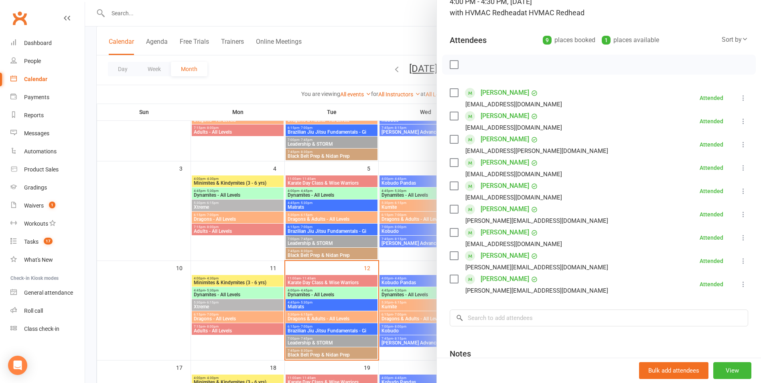
scroll to position [80, 0]
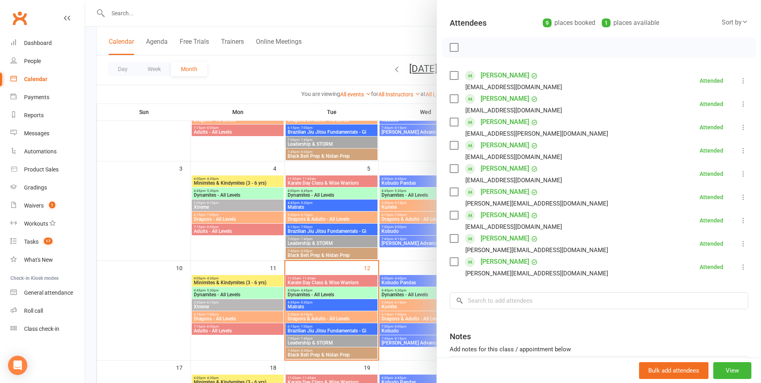
click at [340, 248] on div at bounding box center [423, 191] width 676 height 383
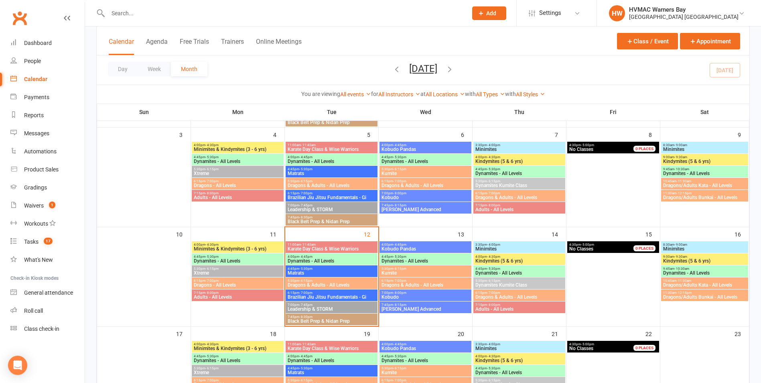
scroll to position [200, 0]
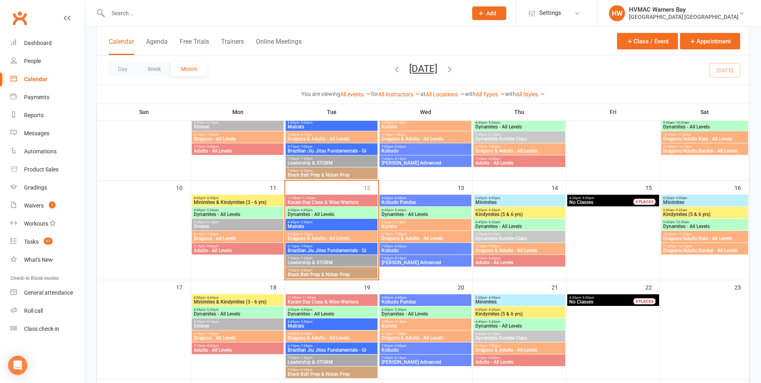
click at [682, 199] on span "- 9:00am" at bounding box center [680, 198] width 13 height 4
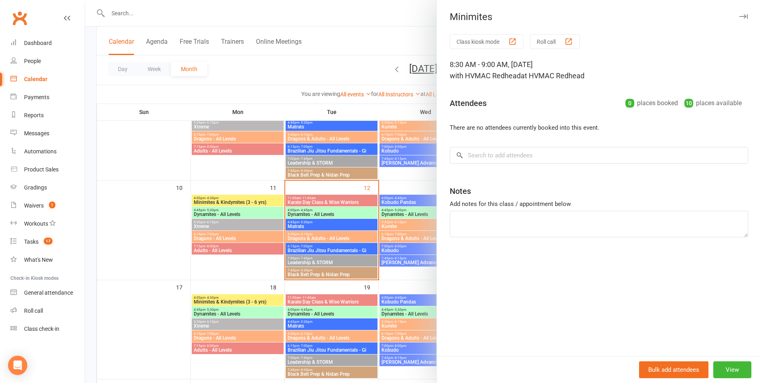
click at [415, 211] on div at bounding box center [423, 191] width 676 height 383
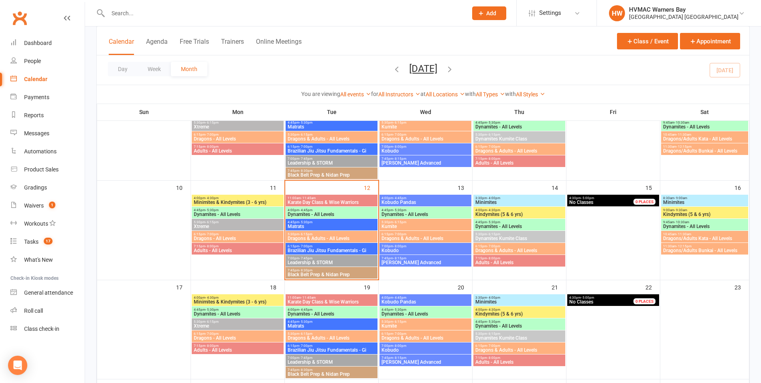
click at [677, 212] on span "Kindymites (5 & 6 yrs)" at bounding box center [704, 214] width 84 height 5
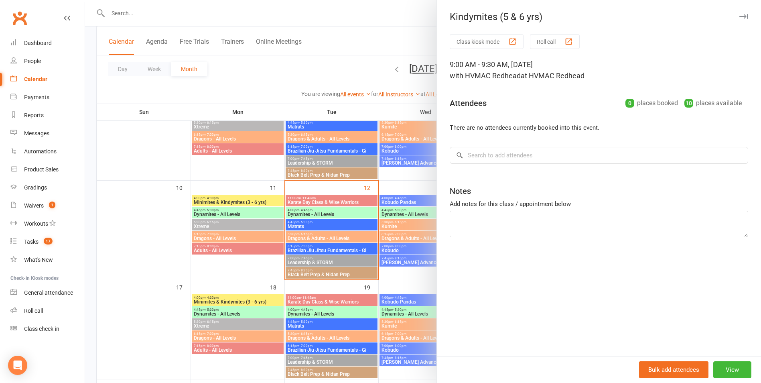
click at [316, 243] on div at bounding box center [423, 191] width 676 height 383
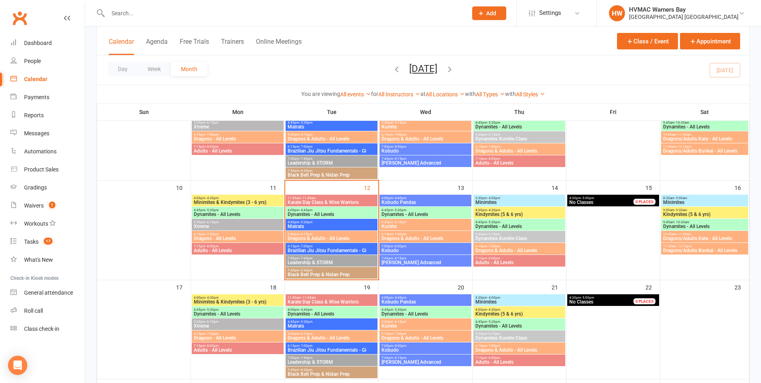
click at [681, 225] on span "Dynamites - All Levels" at bounding box center [704, 226] width 84 height 5
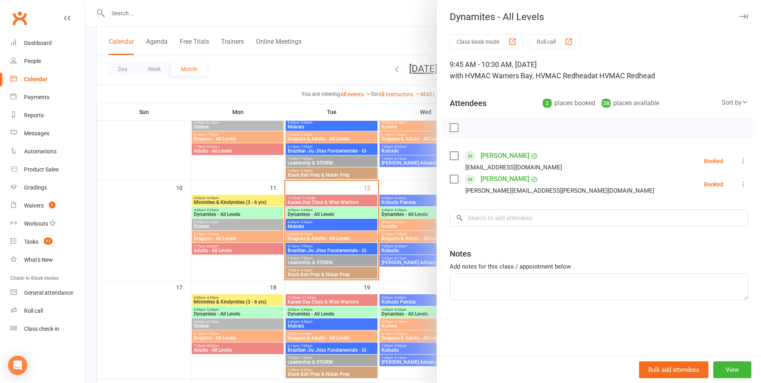
click at [397, 227] on div at bounding box center [423, 191] width 676 height 383
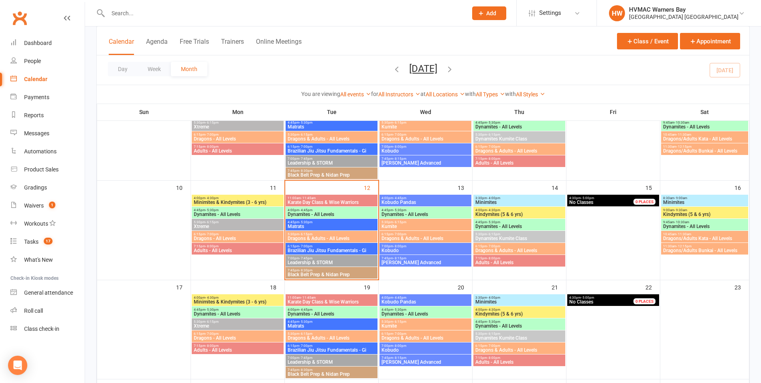
click at [681, 234] on span "- 11:30am" at bounding box center [683, 234] width 15 height 4
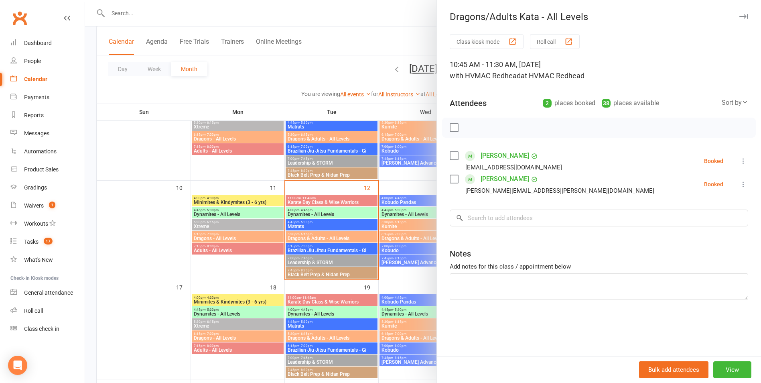
click at [308, 230] on div at bounding box center [423, 191] width 676 height 383
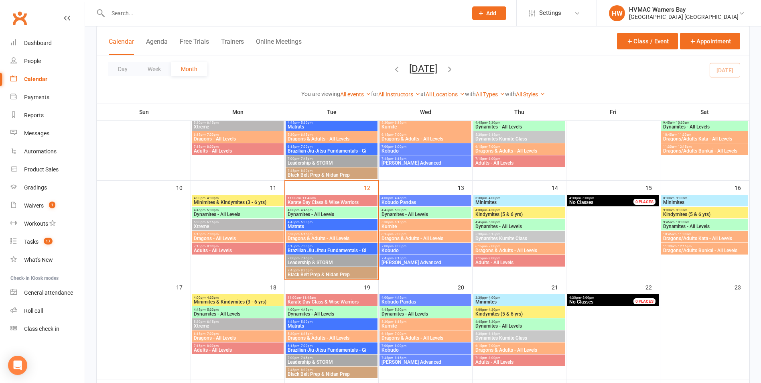
click at [325, 200] on span "Karate Day Class & Wise Warriors" at bounding box center [331, 202] width 89 height 5
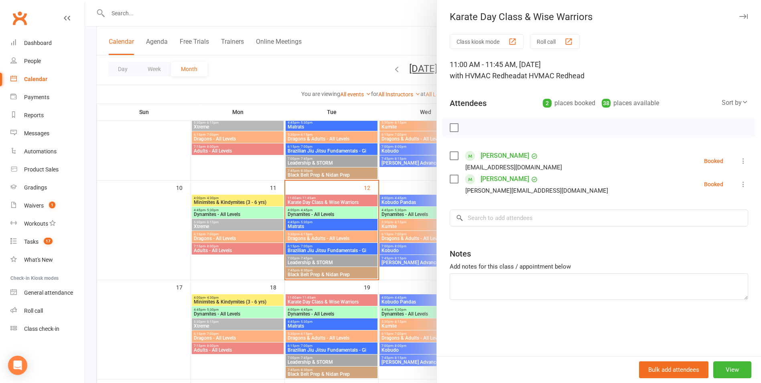
click at [325, 200] on div at bounding box center [423, 191] width 676 height 383
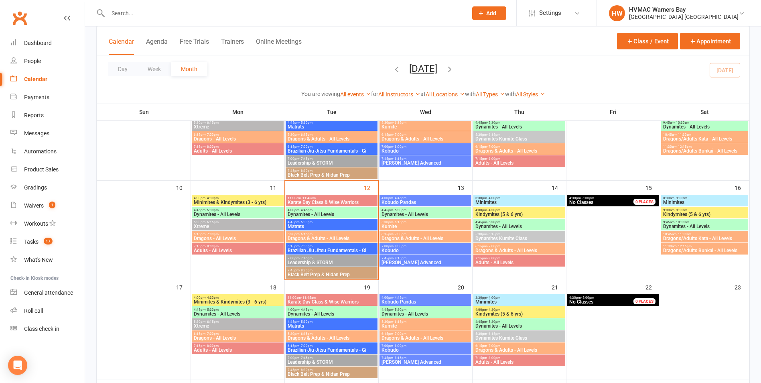
click at [324, 220] on span "4:45pm - 5:30pm" at bounding box center [331, 222] width 89 height 4
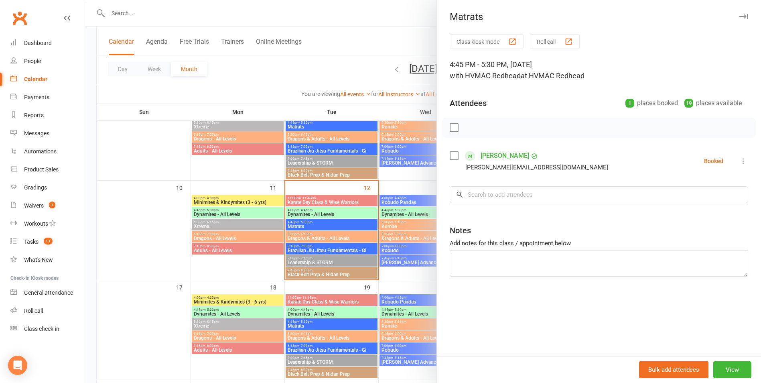
click at [324, 226] on div at bounding box center [423, 191] width 676 height 383
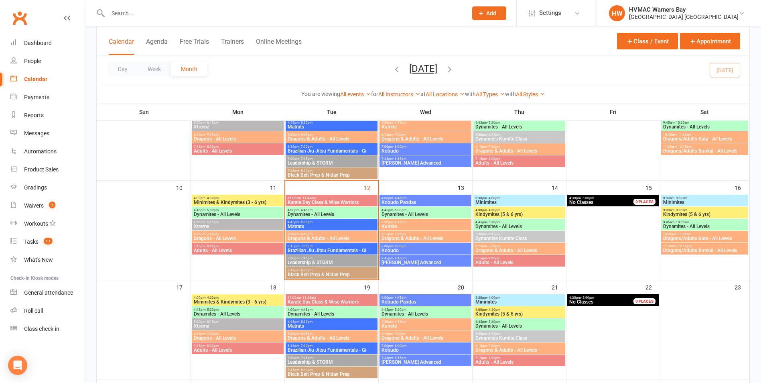
click at [324, 226] on span "Matrats" at bounding box center [331, 226] width 89 height 5
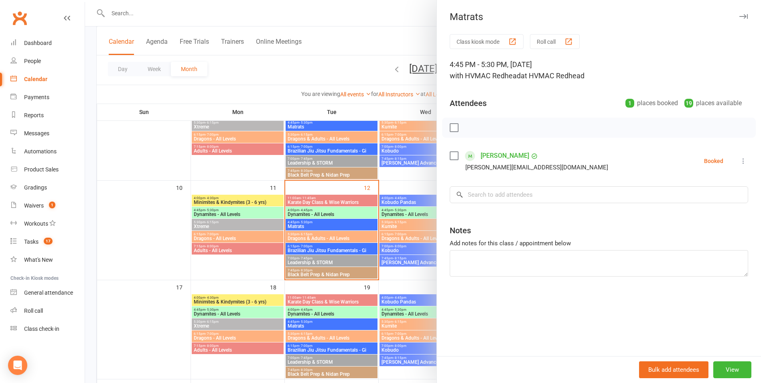
click at [324, 226] on div at bounding box center [423, 191] width 676 height 383
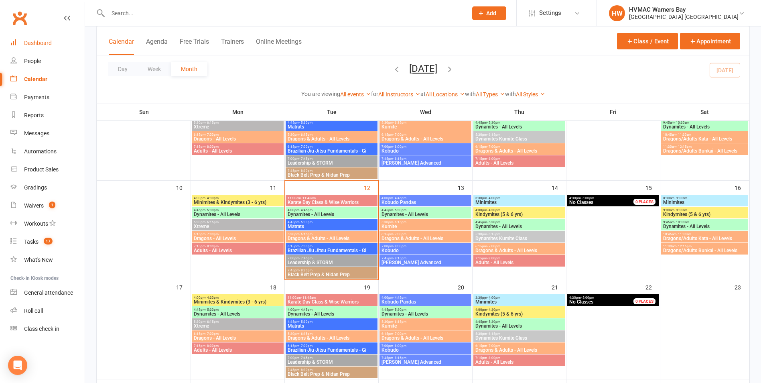
click at [42, 47] on link "Dashboard" at bounding box center [47, 43] width 74 height 18
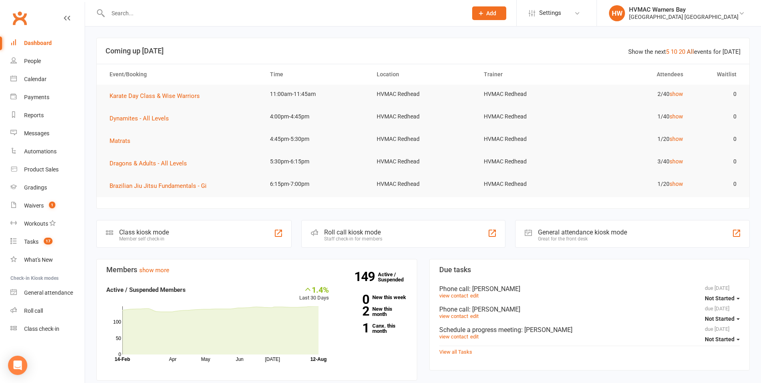
click at [694, 53] on link "All" at bounding box center [689, 51] width 7 height 7
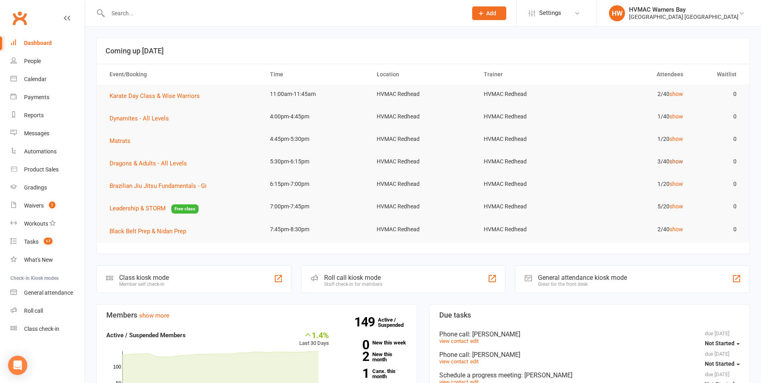
click at [674, 160] on link "show" at bounding box center [676, 161] width 14 height 6
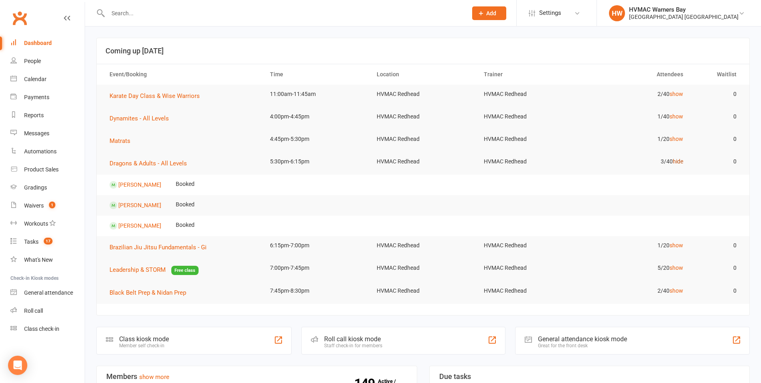
click at [678, 159] on link "hide" at bounding box center [677, 161] width 10 height 6
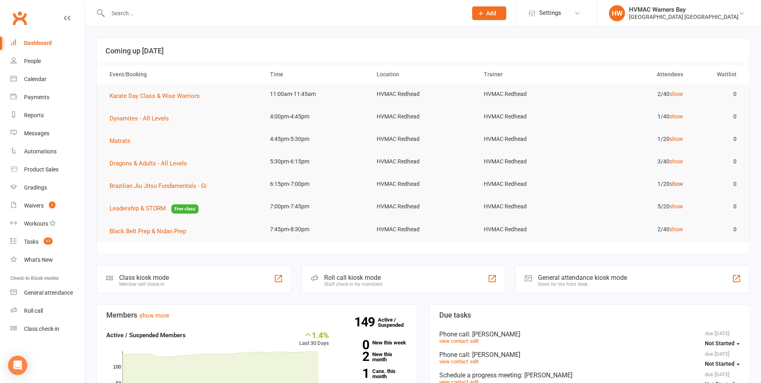
click at [681, 184] on link "show" at bounding box center [676, 183] width 14 height 6
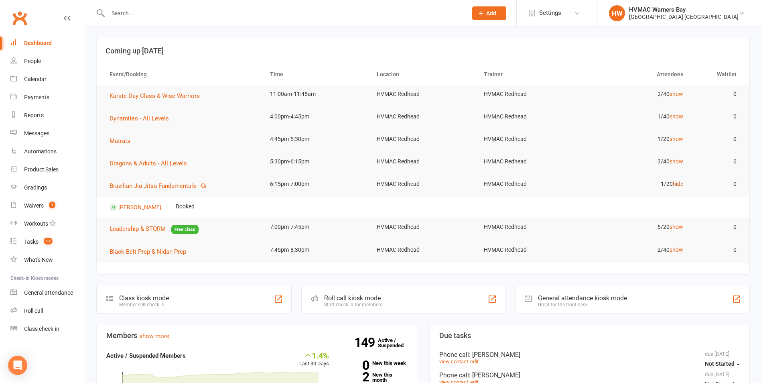
click at [679, 182] on link "hide" at bounding box center [677, 183] width 10 height 6
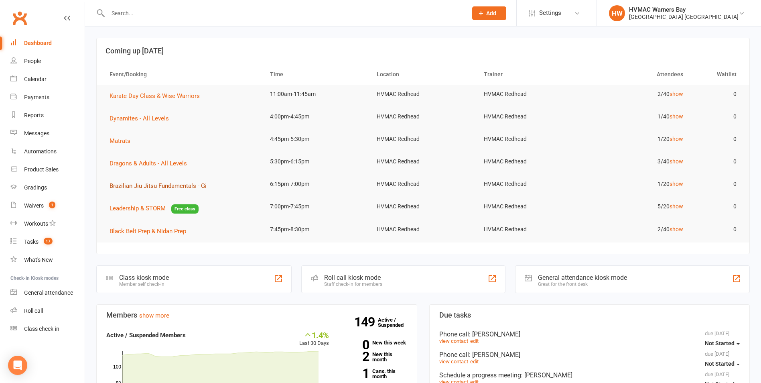
click at [175, 185] on span "Brazilian Jiu Jitsu Fundamentals - Gi" at bounding box center [157, 185] width 97 height 7
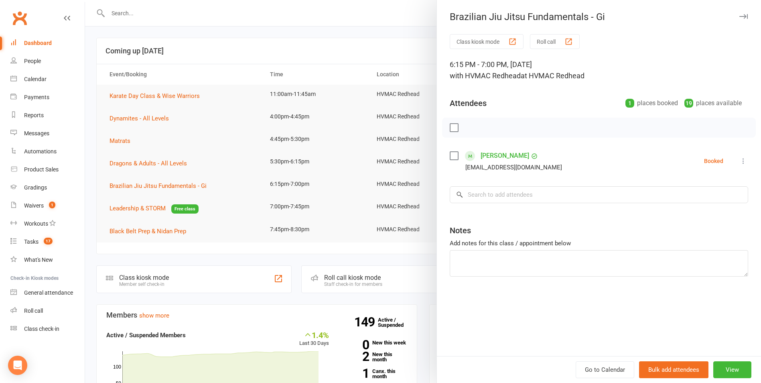
click at [366, 165] on div at bounding box center [423, 191] width 676 height 383
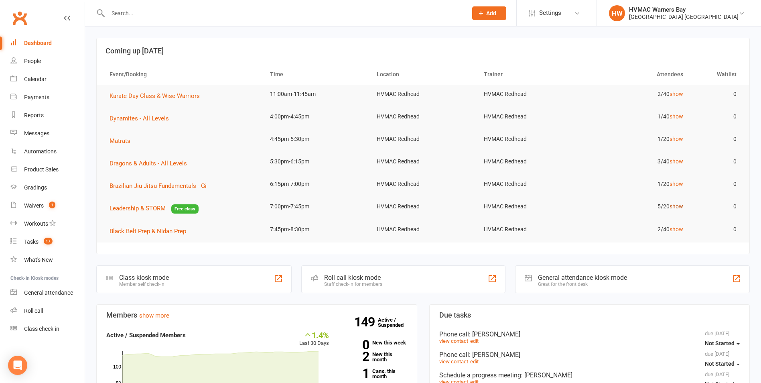
click at [673, 205] on link "show" at bounding box center [676, 206] width 14 height 6
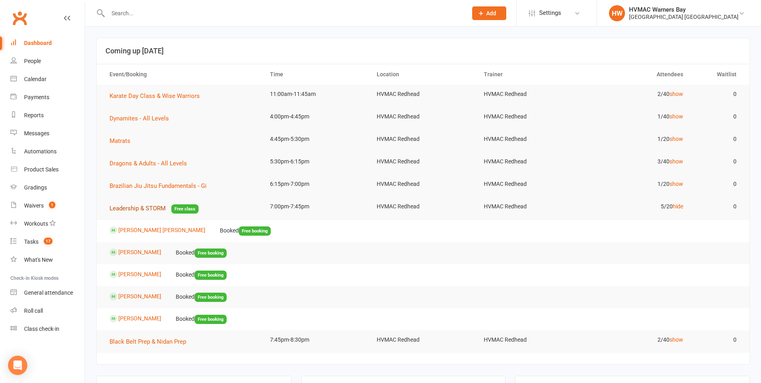
click at [148, 204] on button "Leadership & STORM Free class" at bounding box center [153, 208] width 89 height 10
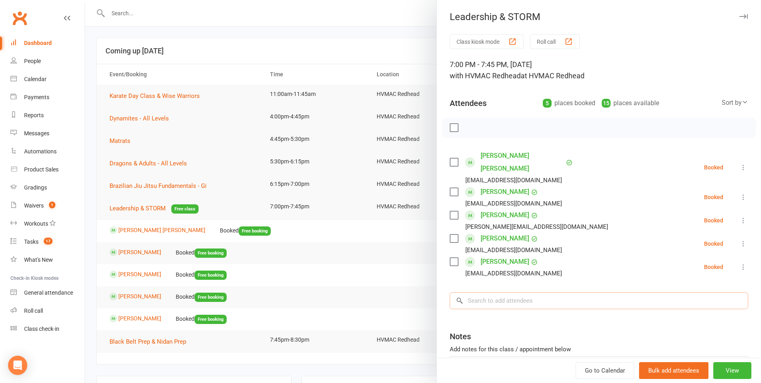
click at [471, 292] on input "search" at bounding box center [599, 300] width 298 height 17
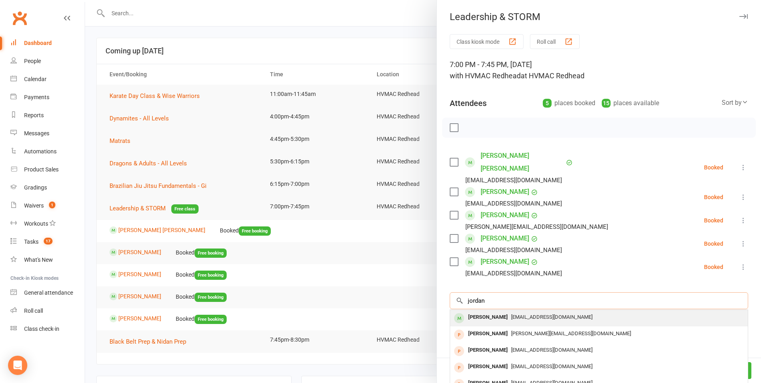
type input "jordan"
click at [476, 311] on div "[PERSON_NAME]" at bounding box center [488, 317] width 46 height 12
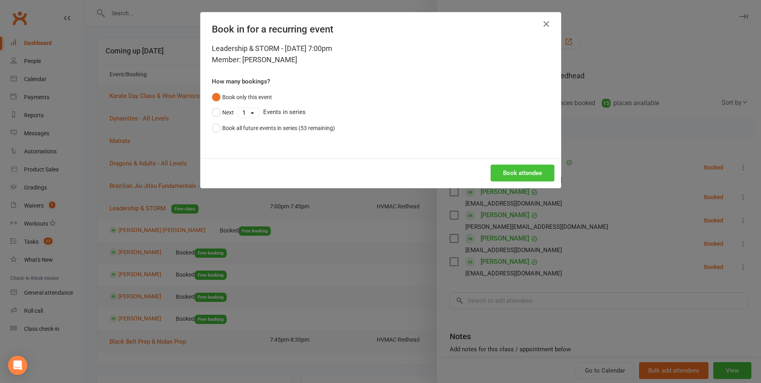
click at [510, 169] on button "Book attendee" at bounding box center [522, 172] width 64 height 17
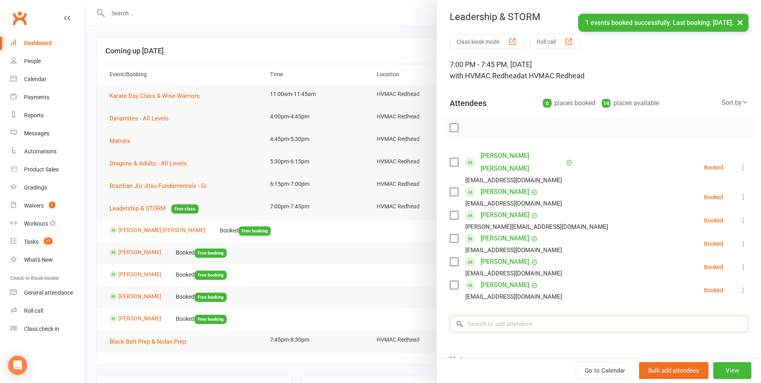
click at [488, 315] on input "search" at bounding box center [599, 323] width 298 height 17
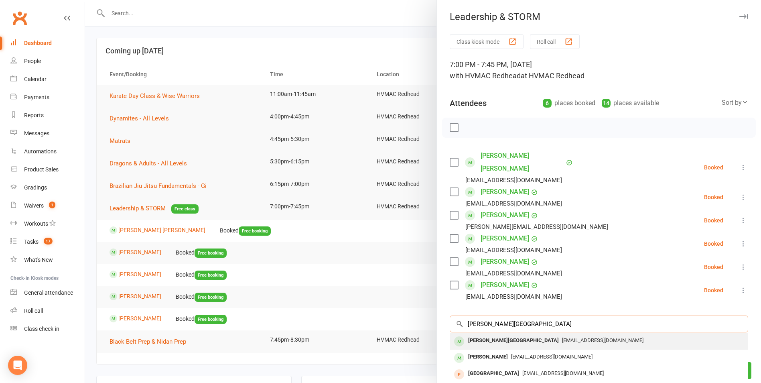
type input "[PERSON_NAME][GEOGRAPHIC_DATA]"
click at [489, 334] on div "[PERSON_NAME][GEOGRAPHIC_DATA]" at bounding box center [513, 340] width 97 height 12
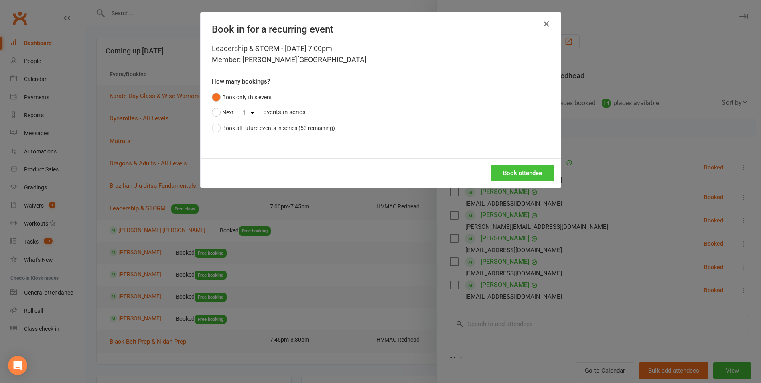
click at [503, 175] on button "Book attendee" at bounding box center [522, 172] width 64 height 17
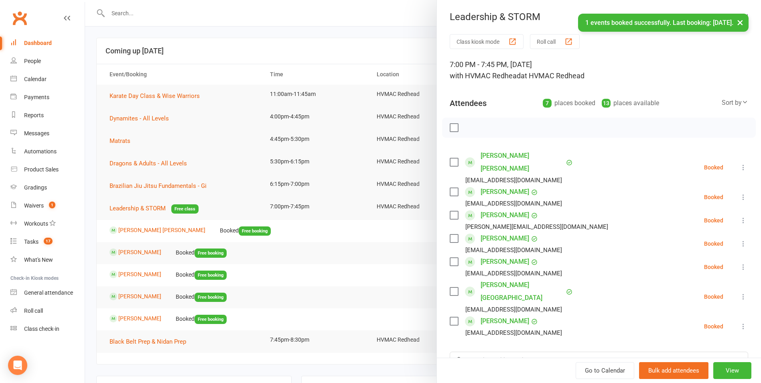
click at [392, 194] on div at bounding box center [423, 191] width 676 height 383
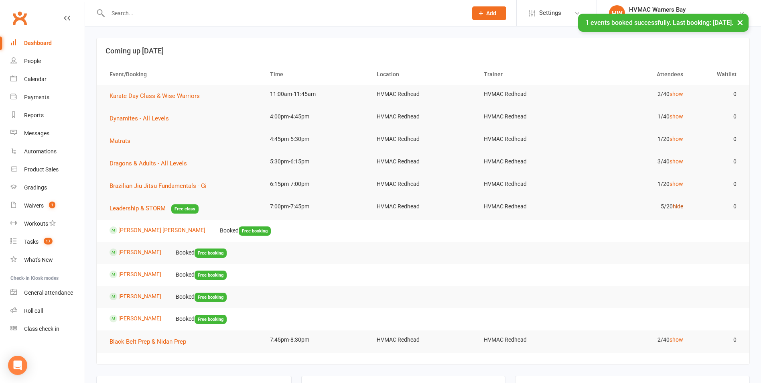
click at [675, 203] on link "hide" at bounding box center [677, 206] width 10 height 6
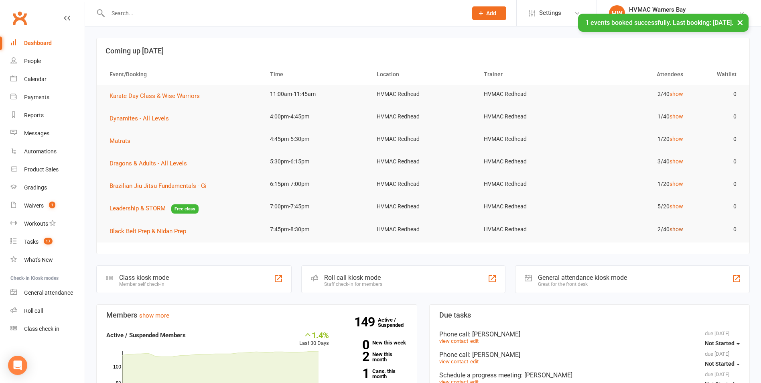
click at [674, 227] on link "show" at bounding box center [676, 229] width 14 height 6
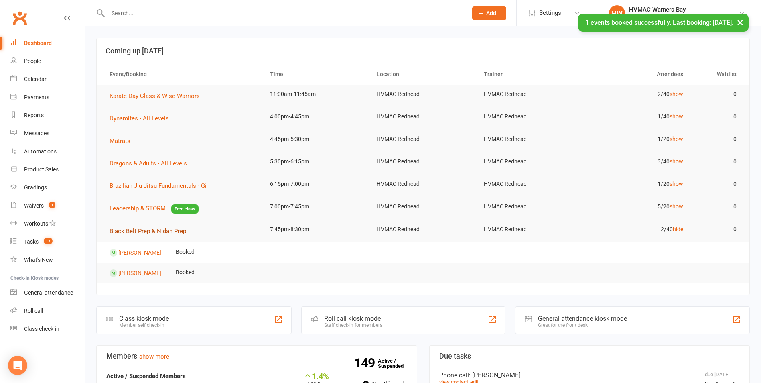
click at [163, 235] on button "Black Belt Prep & Nidan Prep" at bounding box center [150, 231] width 82 height 10
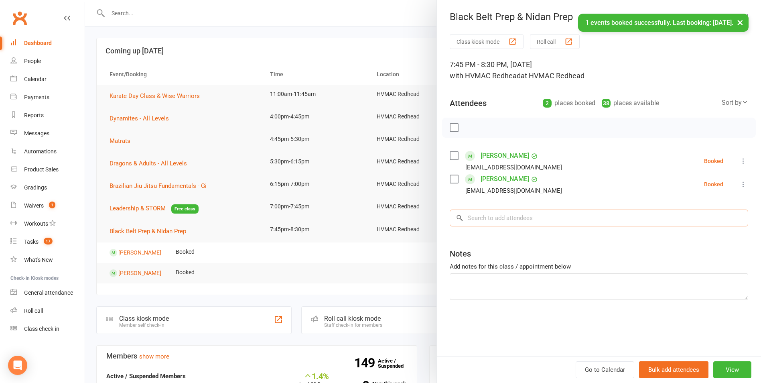
click at [480, 221] on input "search" at bounding box center [599, 217] width 298 height 17
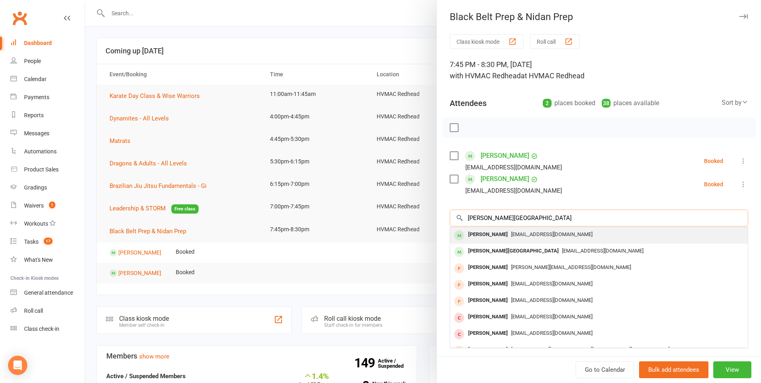
type input "[PERSON_NAME][GEOGRAPHIC_DATA]"
click at [477, 233] on div "[PERSON_NAME]" at bounding box center [488, 235] width 46 height 12
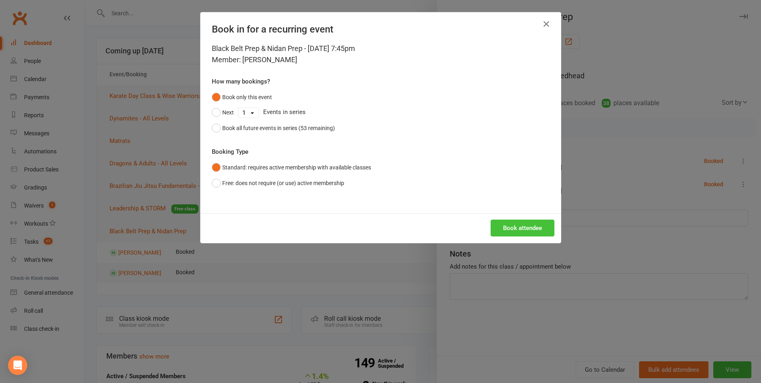
click at [494, 221] on button "Book attendee" at bounding box center [522, 227] width 64 height 17
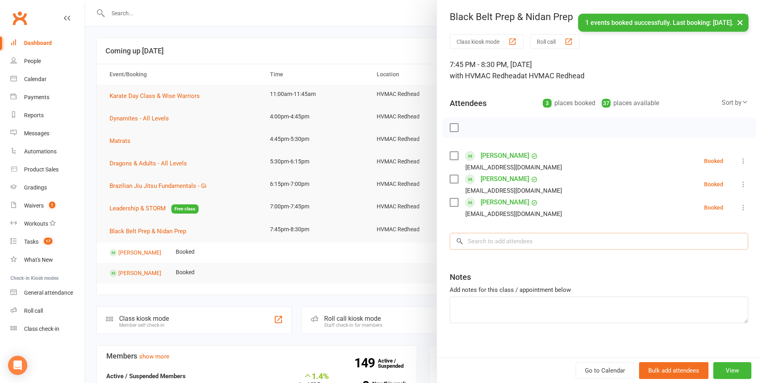
click at [492, 243] on input "search" at bounding box center [599, 241] width 298 height 17
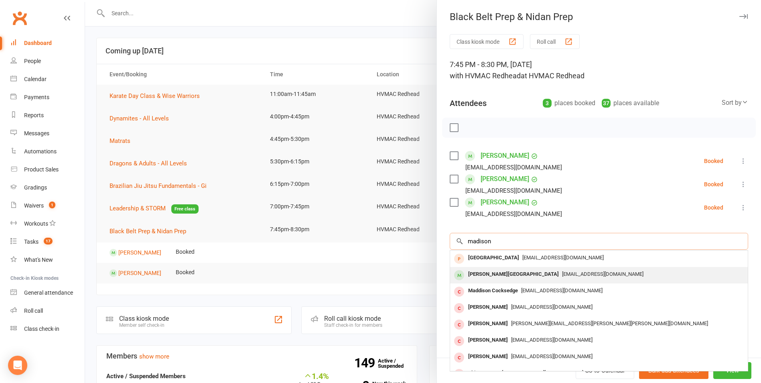
type input "madison"
click at [506, 273] on div "[PERSON_NAME][GEOGRAPHIC_DATA]" at bounding box center [513, 274] width 97 height 12
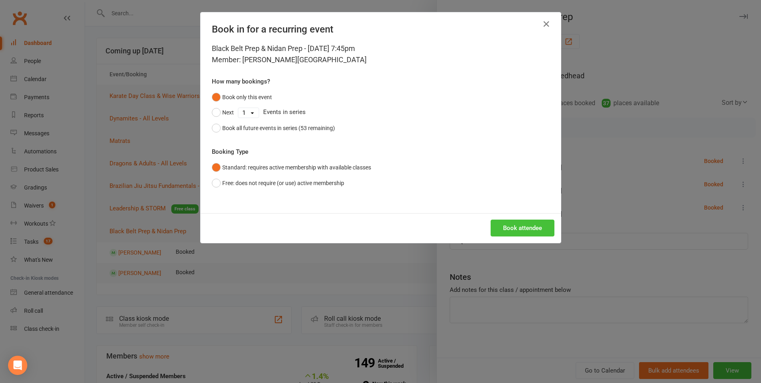
click at [502, 220] on button "Book attendee" at bounding box center [522, 227] width 64 height 17
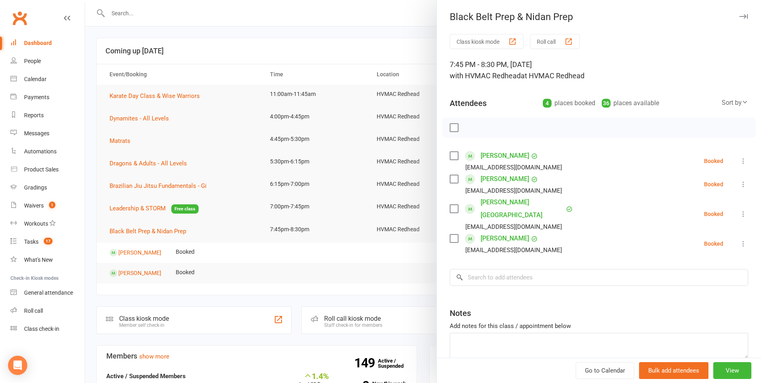
click at [405, 174] on div at bounding box center [423, 191] width 676 height 383
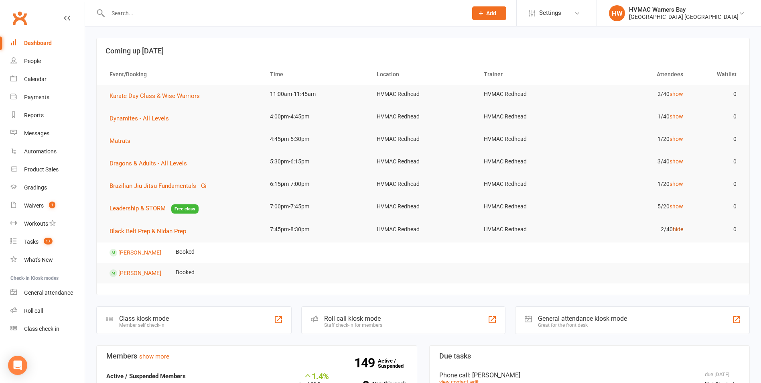
click at [682, 229] on link "hide" at bounding box center [677, 229] width 10 height 6
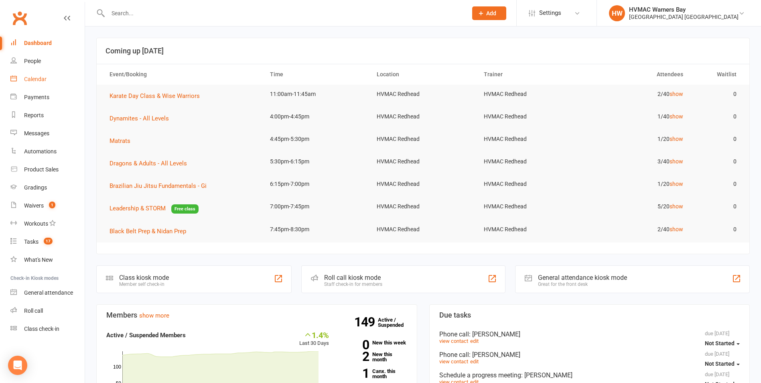
click at [39, 71] on link "Calendar" at bounding box center [47, 79] width 74 height 18
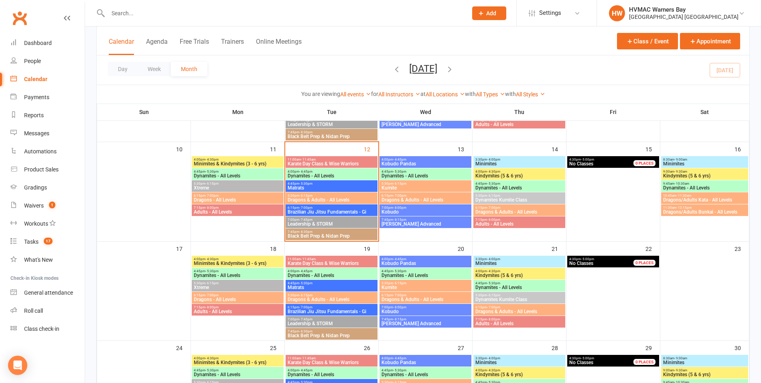
scroll to position [241, 0]
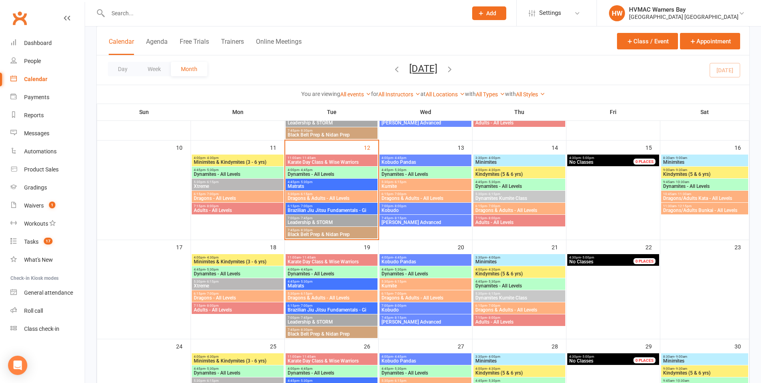
click at [311, 160] on span "Karate Day Class & Wise Warriors" at bounding box center [331, 162] width 89 height 5
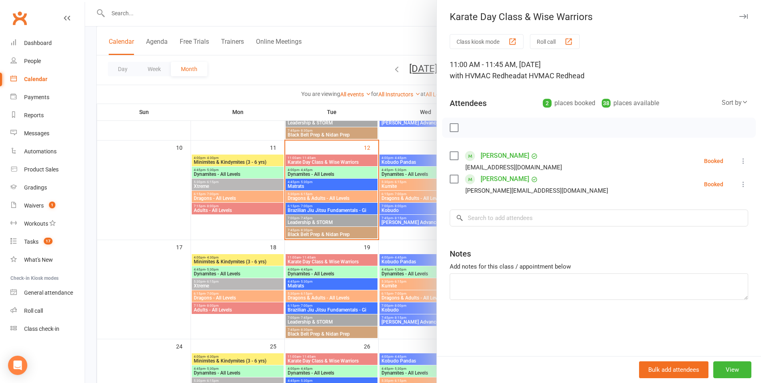
click at [311, 161] on div at bounding box center [423, 191] width 676 height 383
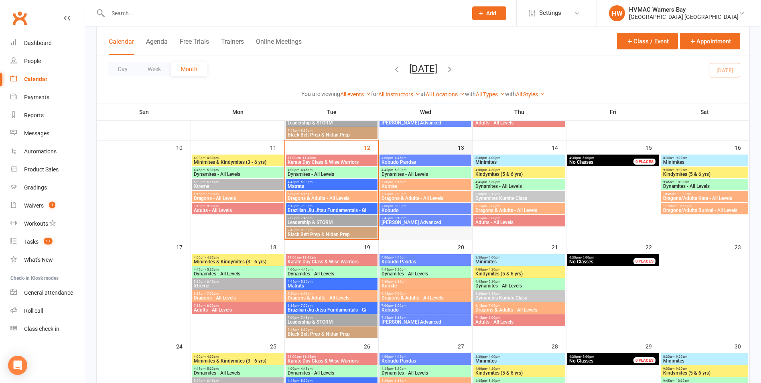
click at [423, 154] on div at bounding box center [425, 196] width 93 height 85
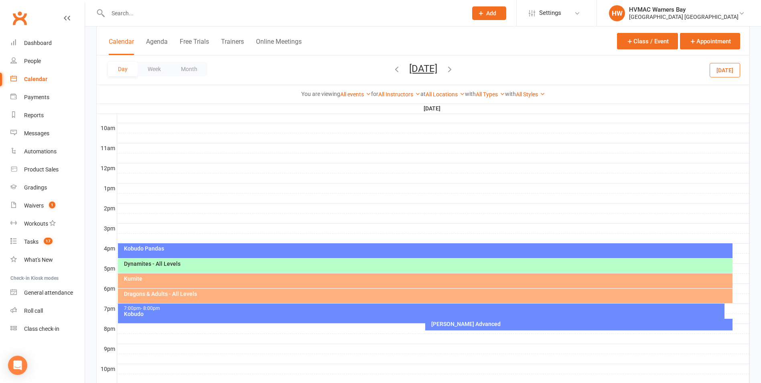
scroll to position [0, 0]
click at [194, 65] on button "Month" at bounding box center [189, 69] width 36 height 14
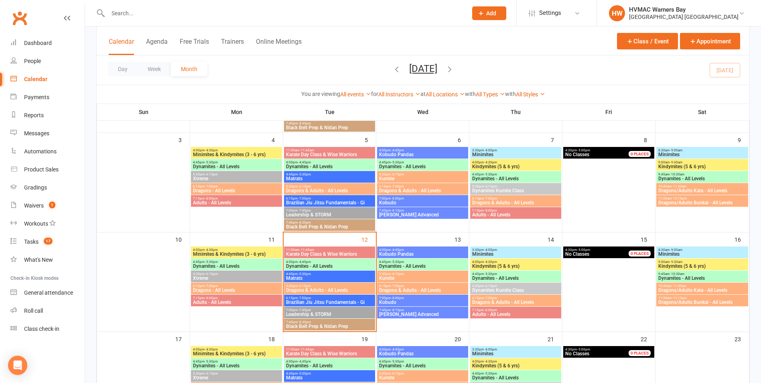
scroll to position [120, 0]
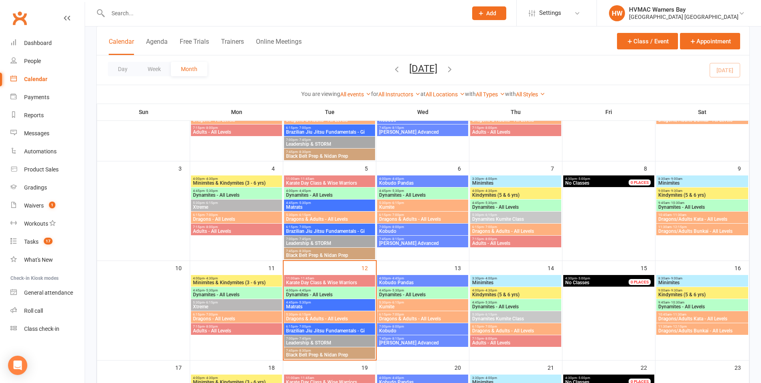
click at [517, 281] on span "Minimites" at bounding box center [516, 282] width 88 height 5
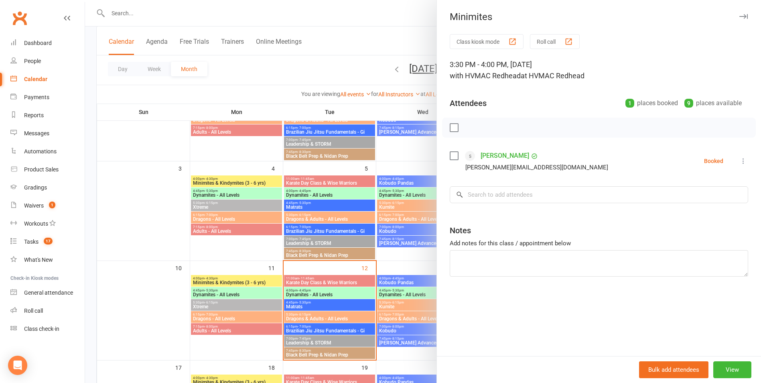
click at [398, 248] on div at bounding box center [423, 191] width 676 height 383
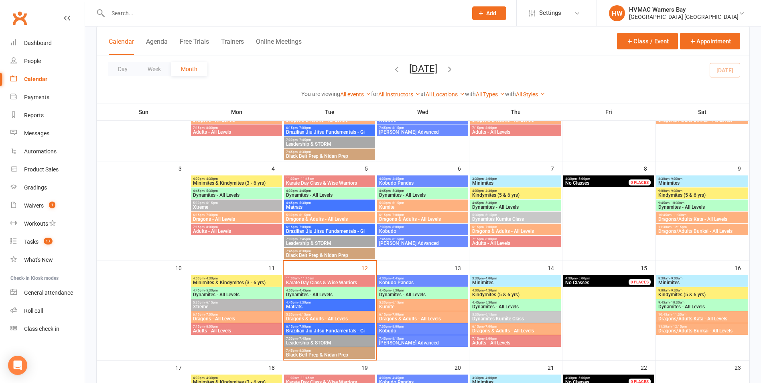
click at [501, 292] on span "Kindymites (5 & 6 yrs)" at bounding box center [516, 294] width 88 height 5
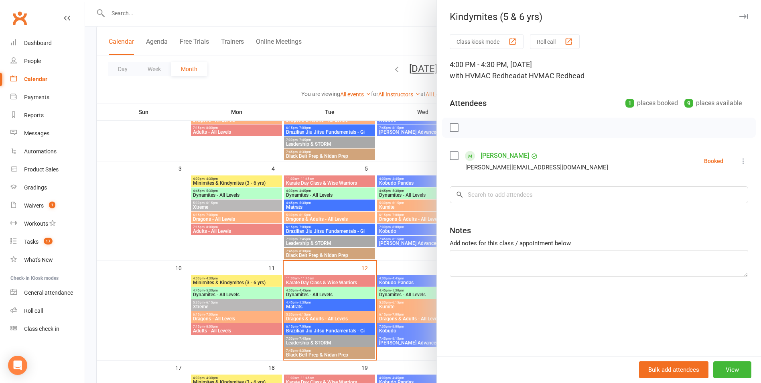
click at [386, 254] on div at bounding box center [423, 191] width 676 height 383
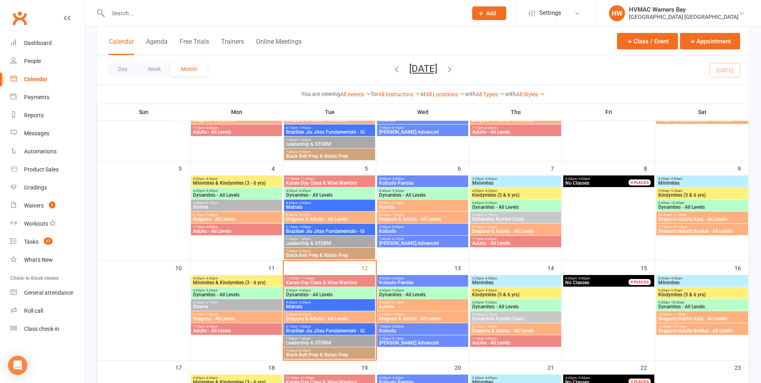
click at [489, 304] on span "Dynamites - All Levels" at bounding box center [516, 306] width 88 height 5
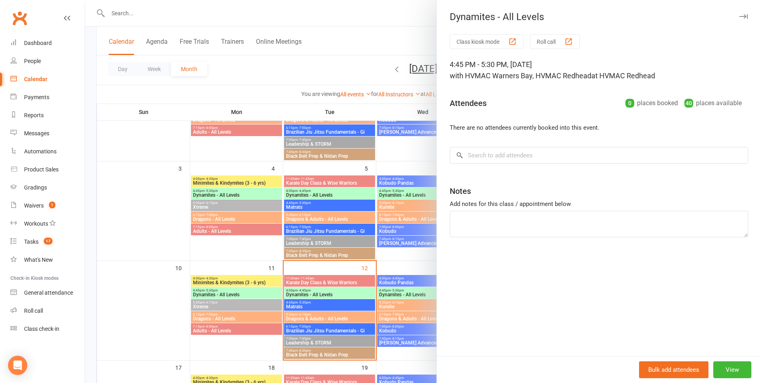
click at [407, 260] on div at bounding box center [423, 191] width 676 height 383
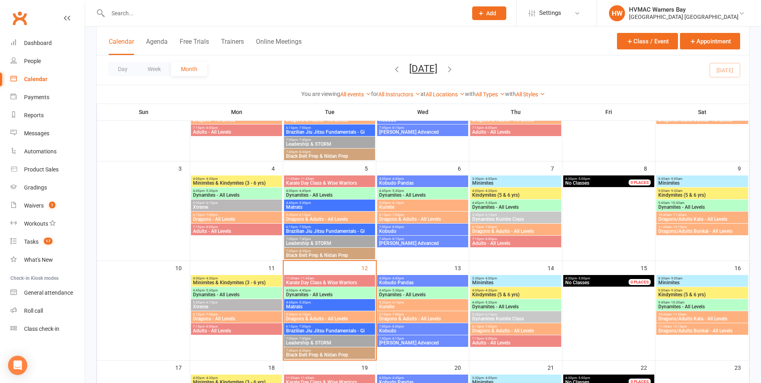
click at [490, 180] on span "Minimites" at bounding box center [516, 182] width 88 height 5
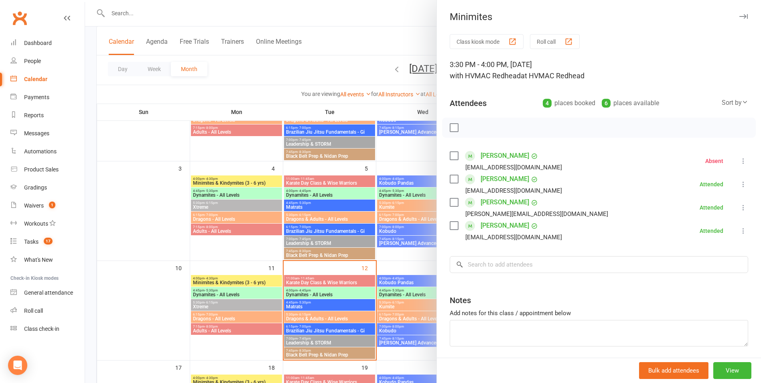
click at [383, 182] on div at bounding box center [423, 191] width 676 height 383
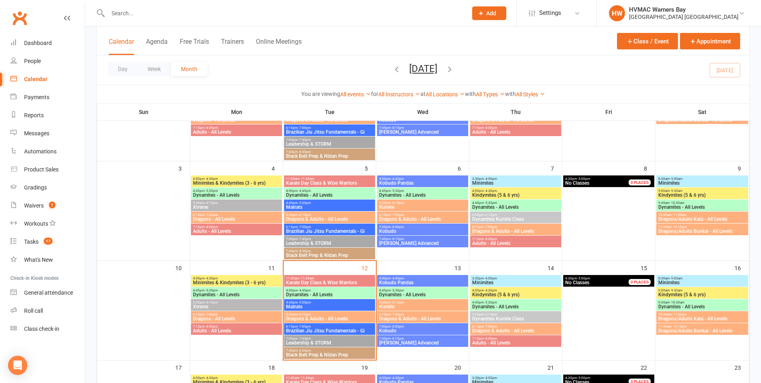
click at [484, 195] on span "Kindymites (5 & 6 yrs)" at bounding box center [516, 194] width 88 height 5
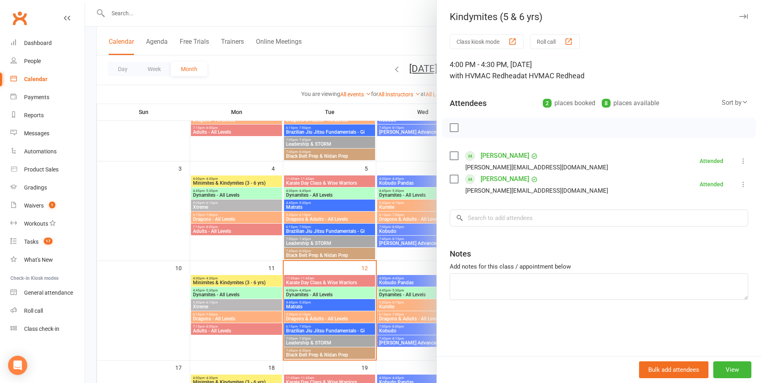
click at [382, 178] on div at bounding box center [423, 191] width 676 height 383
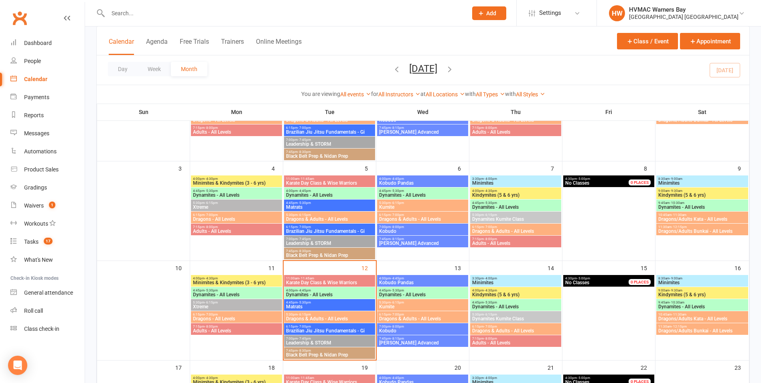
click at [497, 203] on span "4:45pm - 5:30pm" at bounding box center [516, 203] width 88 height 4
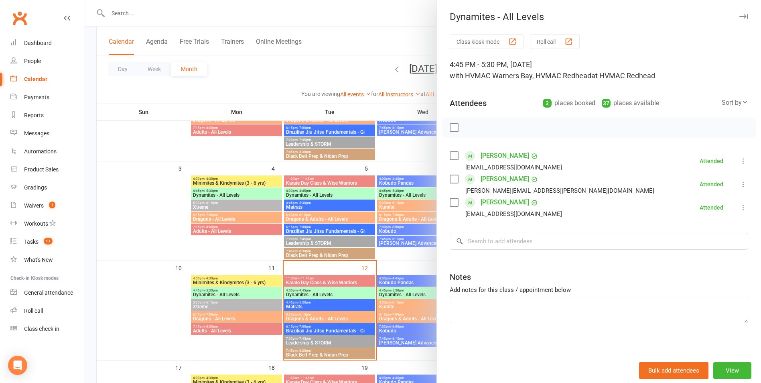
click at [357, 186] on div at bounding box center [423, 191] width 676 height 383
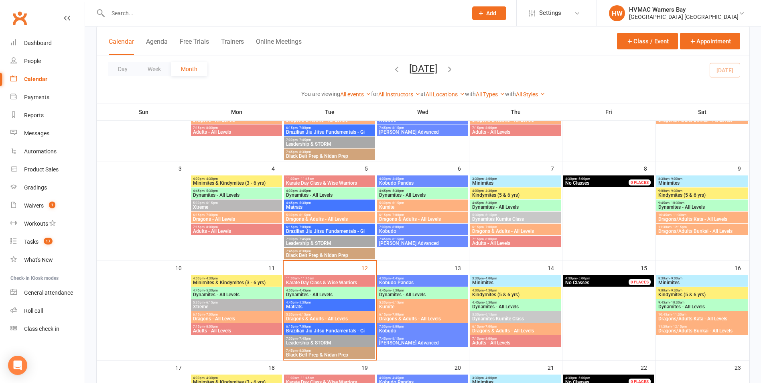
click at [479, 228] on span "6:15pm - 7:00pm" at bounding box center [516, 227] width 88 height 4
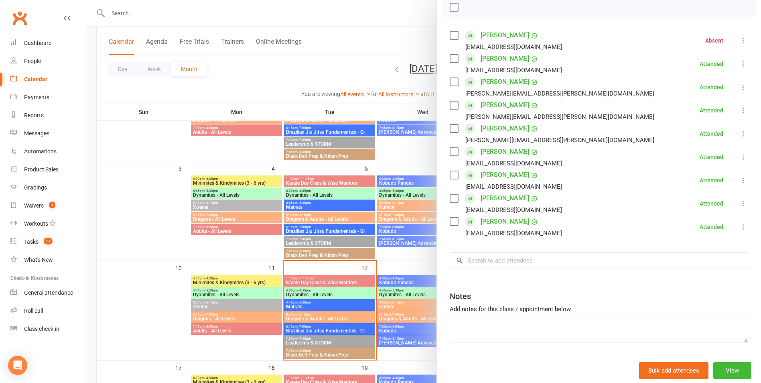
click at [385, 189] on div at bounding box center [423, 191] width 676 height 383
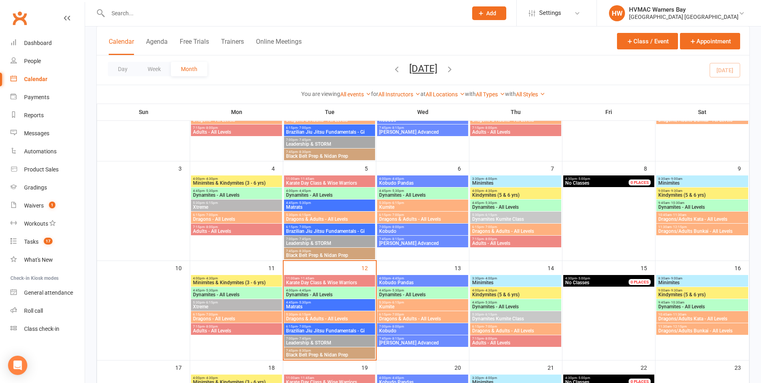
click at [493, 240] on span "- 8:00pm" at bounding box center [490, 239] width 13 height 4
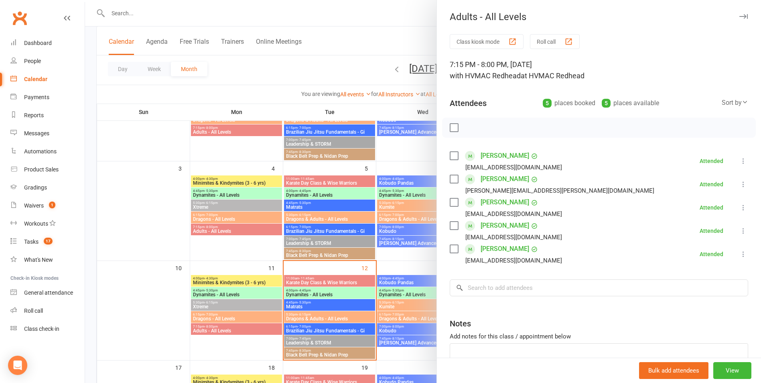
click at [377, 192] on div at bounding box center [423, 191] width 676 height 383
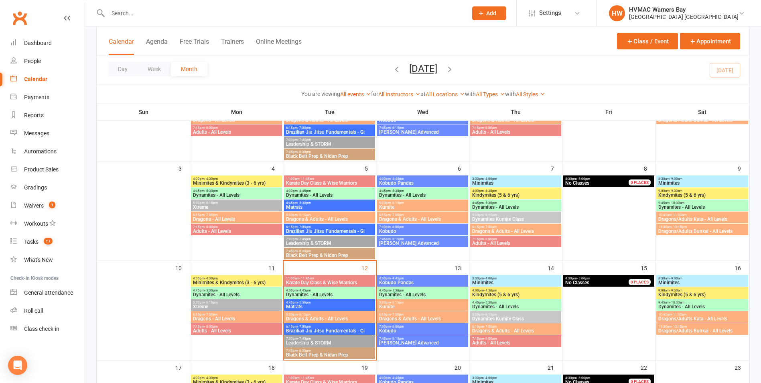
click at [674, 177] on span "- 9:00am" at bounding box center [675, 179] width 13 height 4
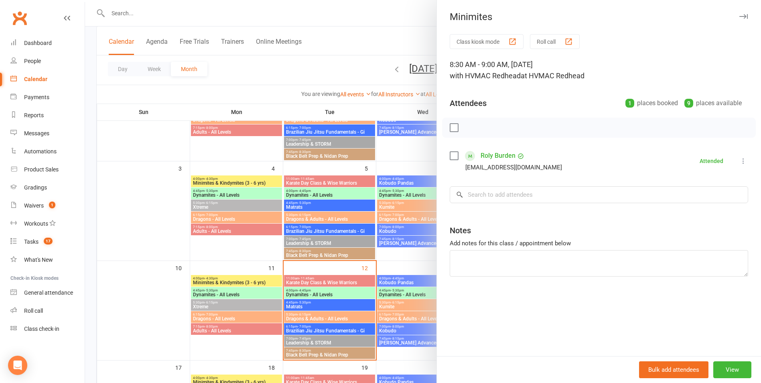
click at [389, 136] on div at bounding box center [423, 191] width 676 height 383
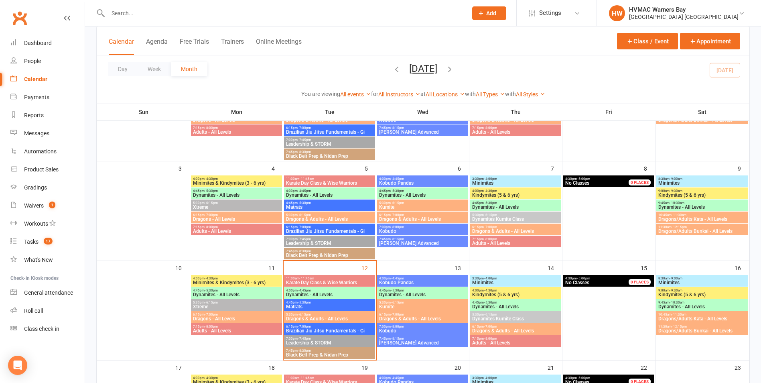
click at [667, 192] on span "9:00am - 9:30am" at bounding box center [702, 191] width 89 height 4
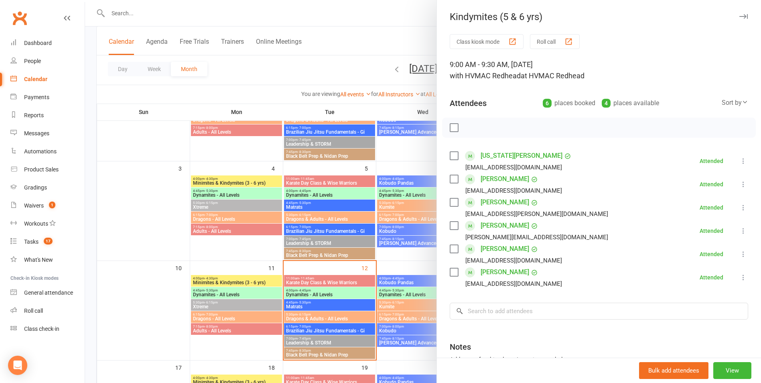
drag, startPoint x: 394, startPoint y: 160, endPoint x: 585, endPoint y: 168, distance: 190.7
click at [397, 160] on div at bounding box center [423, 191] width 676 height 383
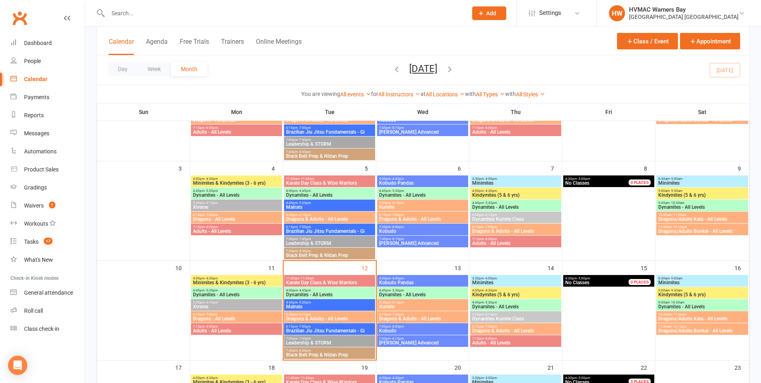
click at [678, 205] on span "Dynamites - All Levels" at bounding box center [702, 207] width 89 height 5
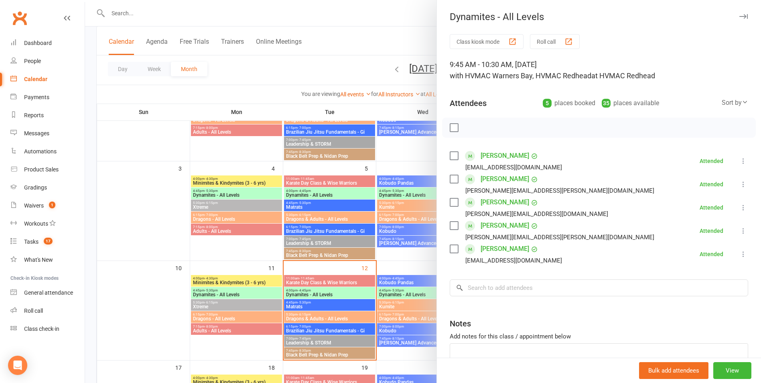
drag, startPoint x: 369, startPoint y: 218, endPoint x: 416, endPoint y: 214, distance: 47.1
click at [369, 218] on div at bounding box center [423, 191] width 676 height 383
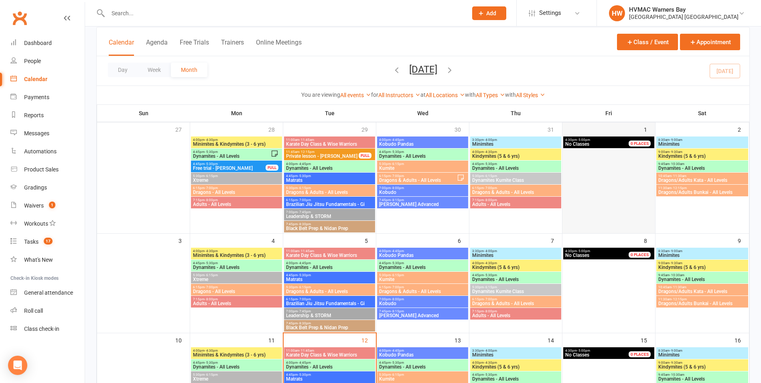
scroll to position [40, 0]
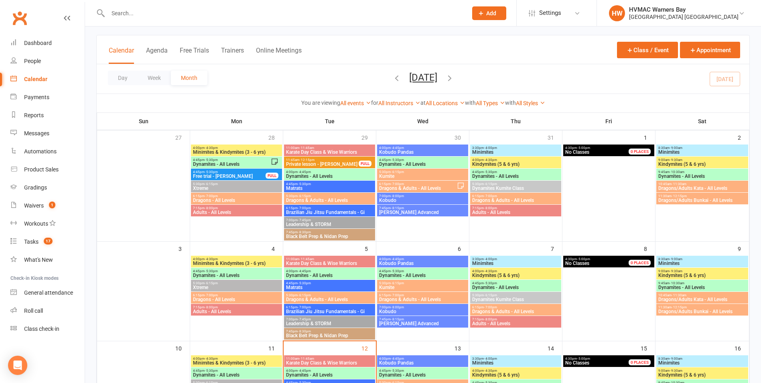
click at [670, 174] on span "Dynamites - All Levels" at bounding box center [702, 176] width 89 height 5
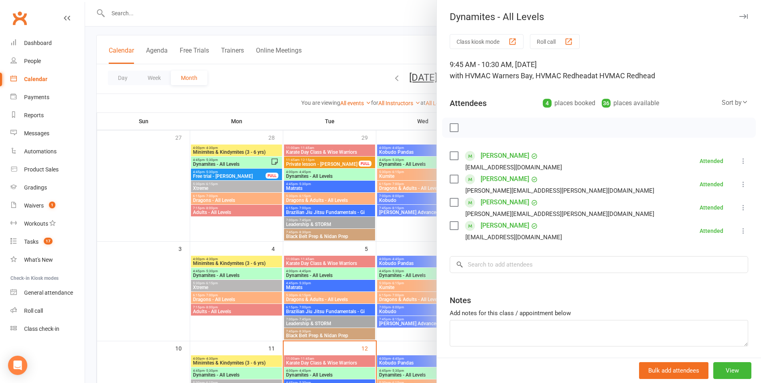
click at [405, 173] on div at bounding box center [423, 191] width 676 height 383
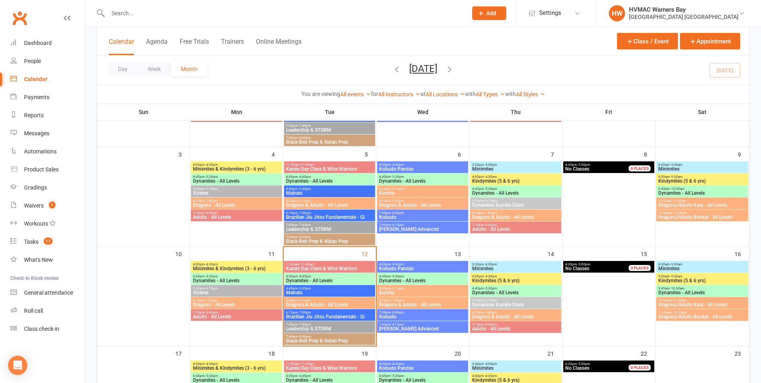
scroll to position [160, 0]
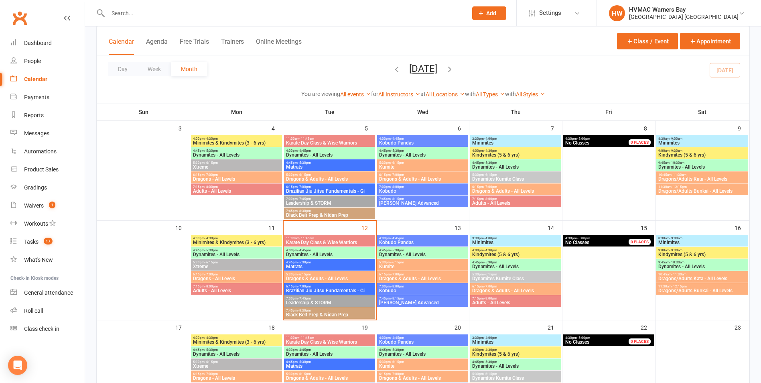
click at [236, 166] on span "Xtreme" at bounding box center [236, 166] width 88 height 5
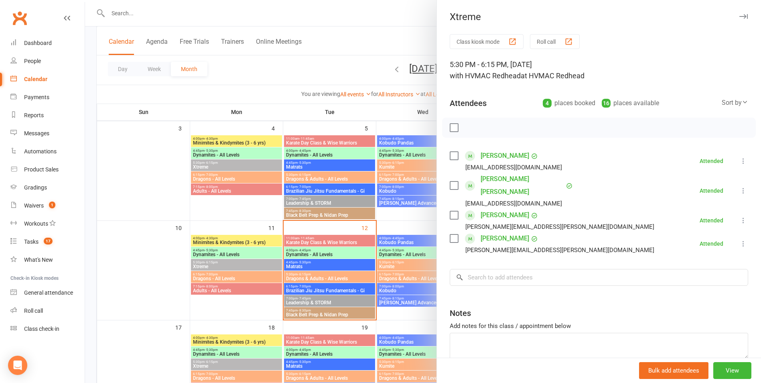
click at [237, 170] on div at bounding box center [423, 191] width 676 height 383
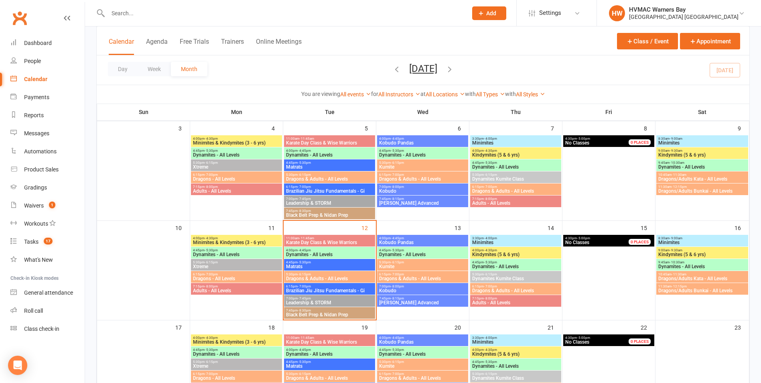
click at [239, 182] on div "6:15pm - 7:00pm Dragons - All Levels" at bounding box center [236, 177] width 91 height 12
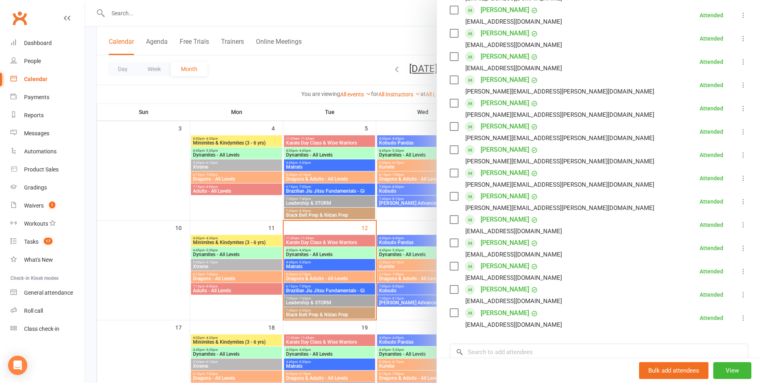
scroll to position [200, 0]
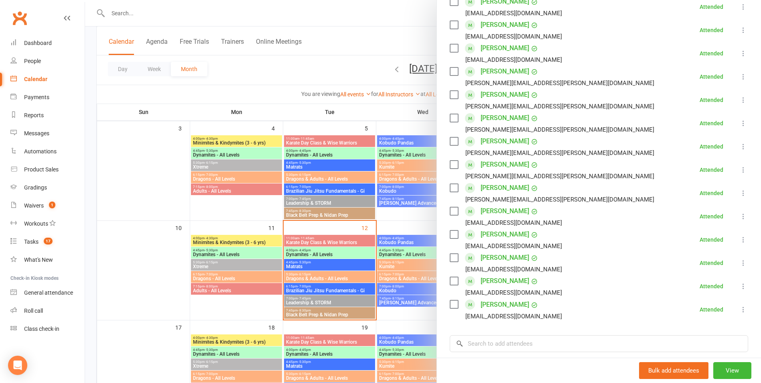
click at [268, 264] on div at bounding box center [423, 191] width 676 height 383
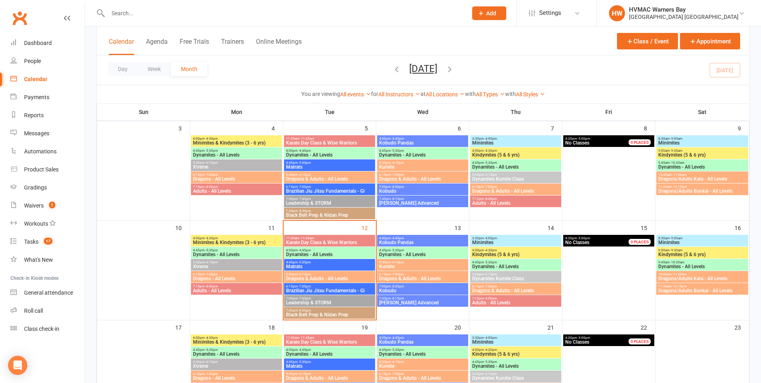
click at [217, 251] on span "- 5:30pm" at bounding box center [211, 250] width 13 height 4
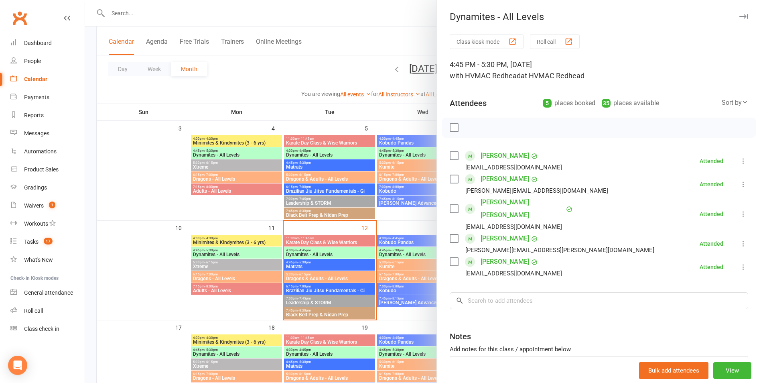
click at [217, 251] on div at bounding box center [423, 191] width 676 height 383
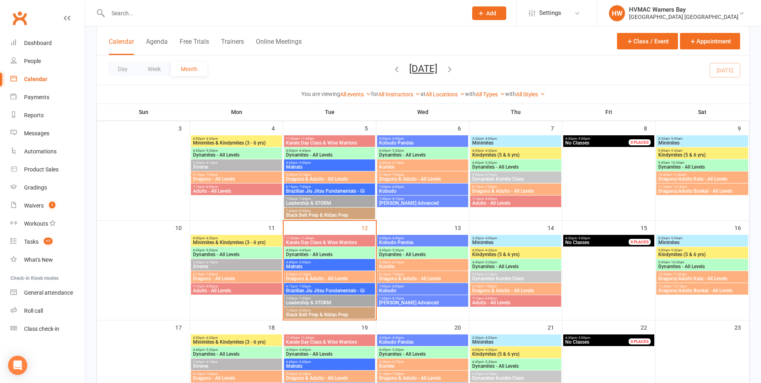
click at [212, 286] on span "- 8:00pm" at bounding box center [211, 286] width 13 height 4
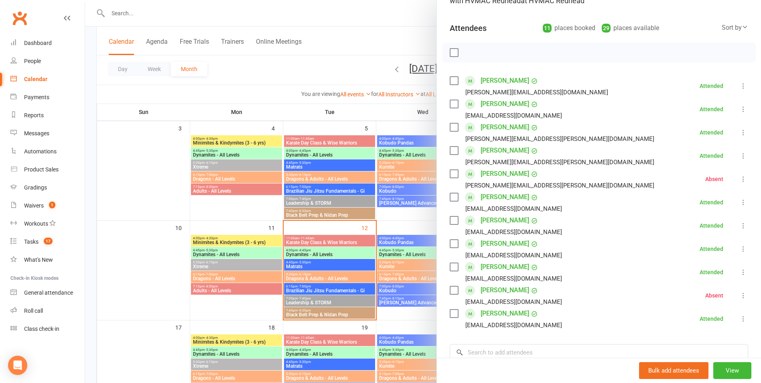
scroll to position [80, 0]
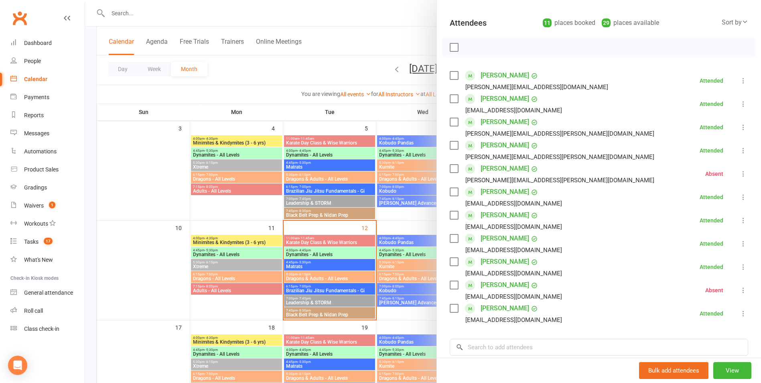
click at [307, 273] on div at bounding box center [423, 191] width 676 height 383
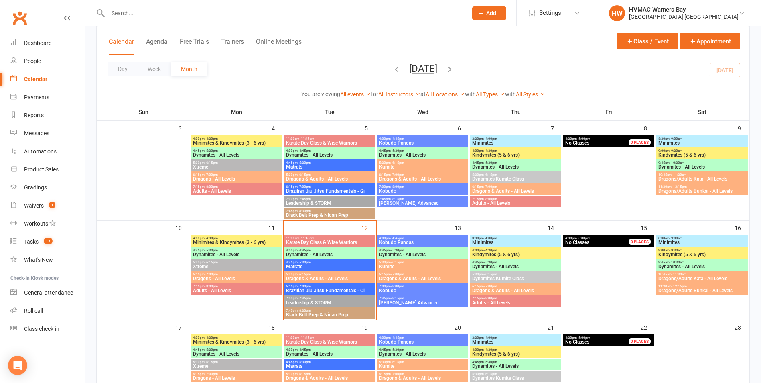
click at [309, 277] on span "Dragons & Adults - All Levels" at bounding box center [330, 278] width 88 height 5
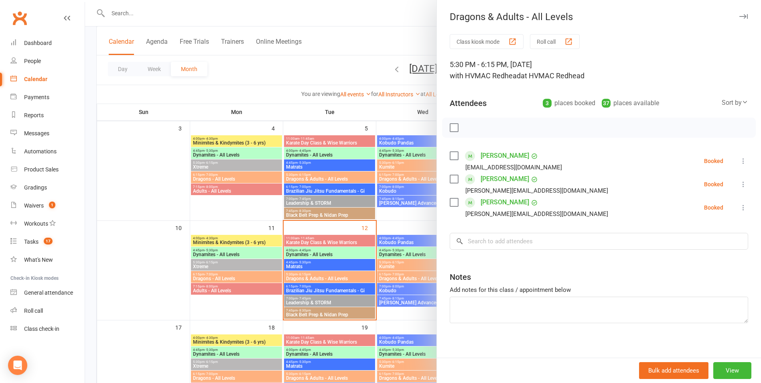
click at [310, 277] on div at bounding box center [423, 191] width 676 height 383
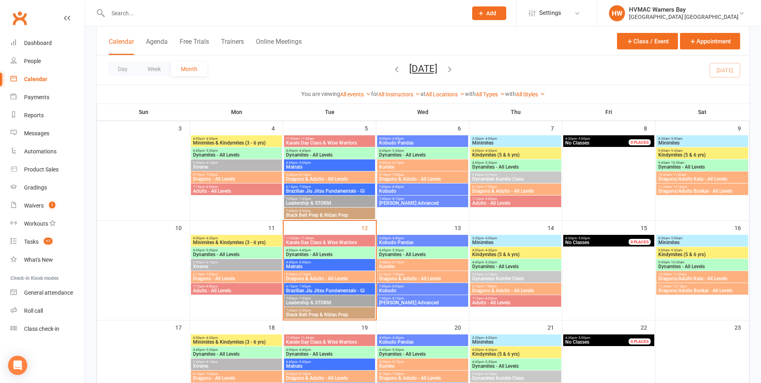
click at [308, 290] on span "Brazilian Jiu Jitsu Fundamentals - Gi" at bounding box center [330, 290] width 88 height 5
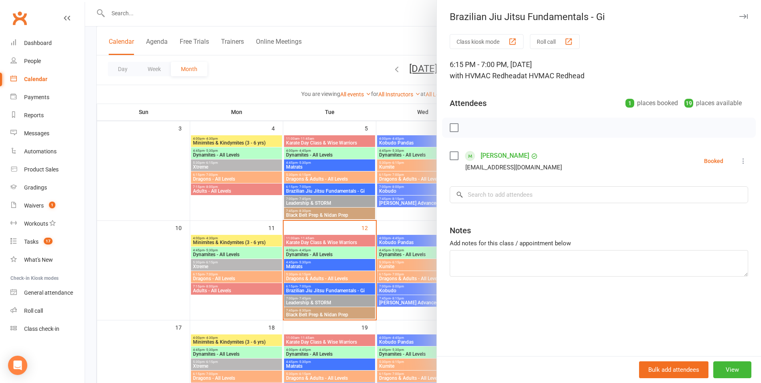
click at [308, 290] on div at bounding box center [423, 191] width 676 height 383
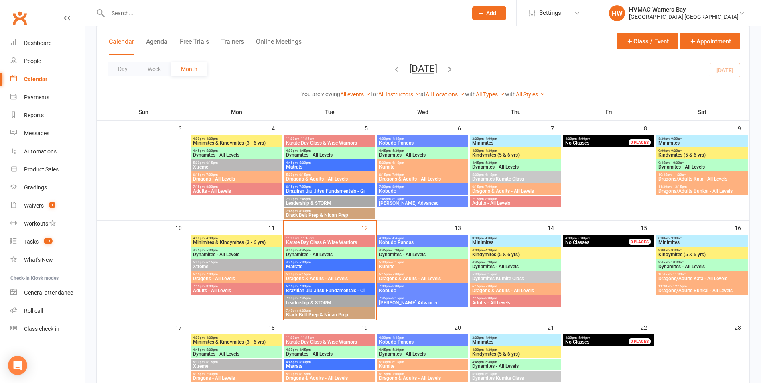
click at [306, 300] on span "Leadership & STORM" at bounding box center [330, 302] width 88 height 5
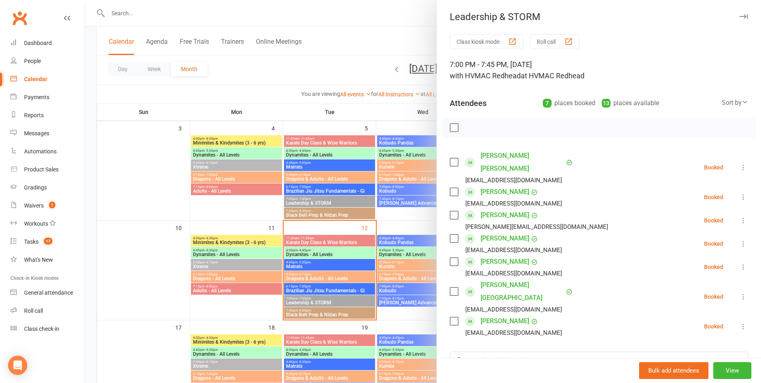
click at [306, 300] on div at bounding box center [423, 191] width 676 height 383
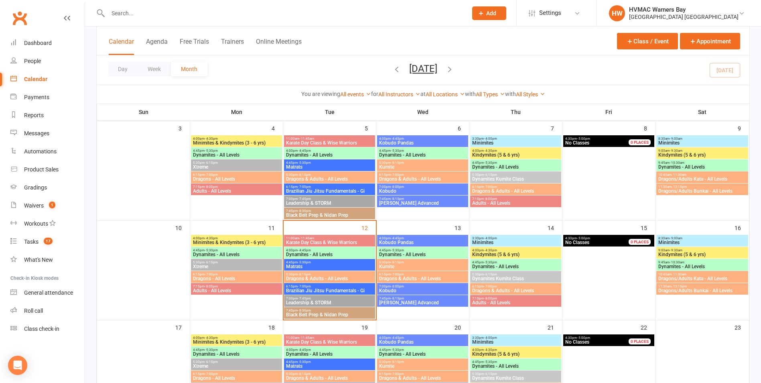
click at [310, 290] on span "Brazilian Jiu Jitsu Fundamentals - Gi" at bounding box center [330, 290] width 88 height 5
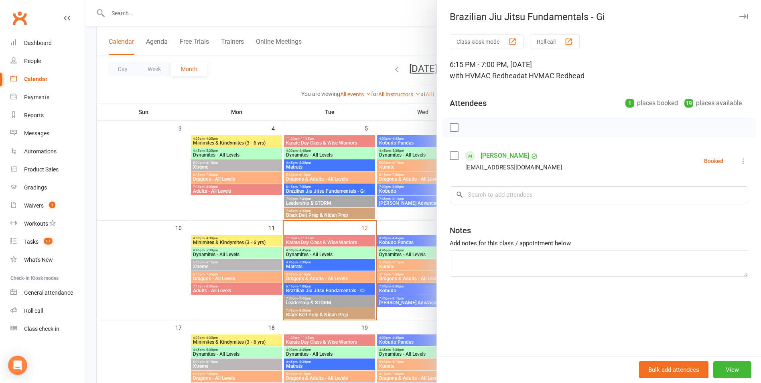
click at [310, 290] on div at bounding box center [423, 191] width 676 height 383
